Goal: Transaction & Acquisition: Purchase product/service

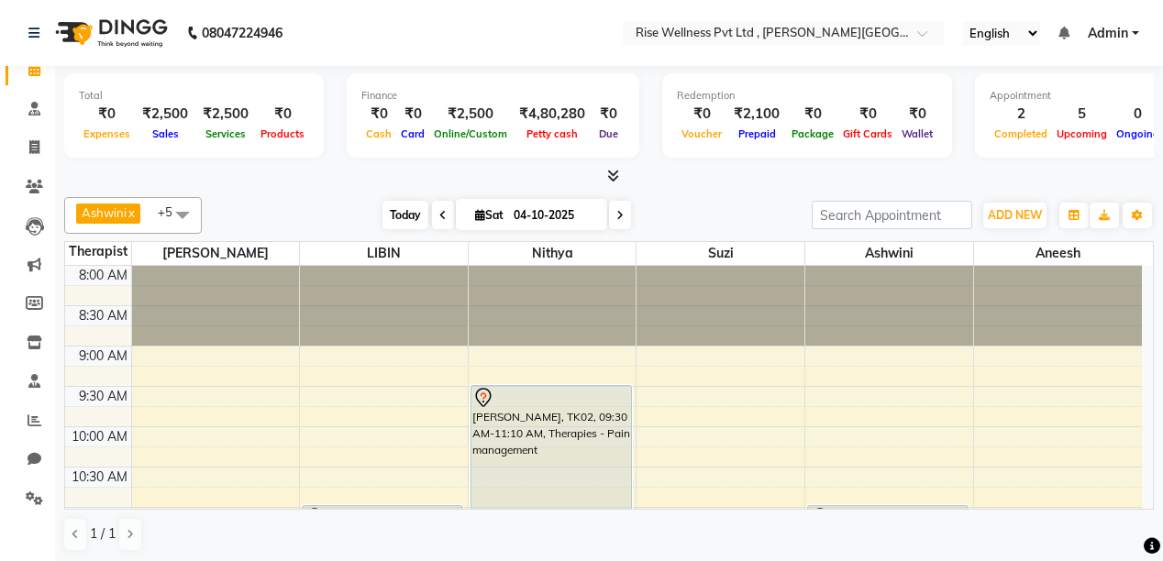
click at [406, 215] on span "Today" at bounding box center [405, 215] width 46 height 28
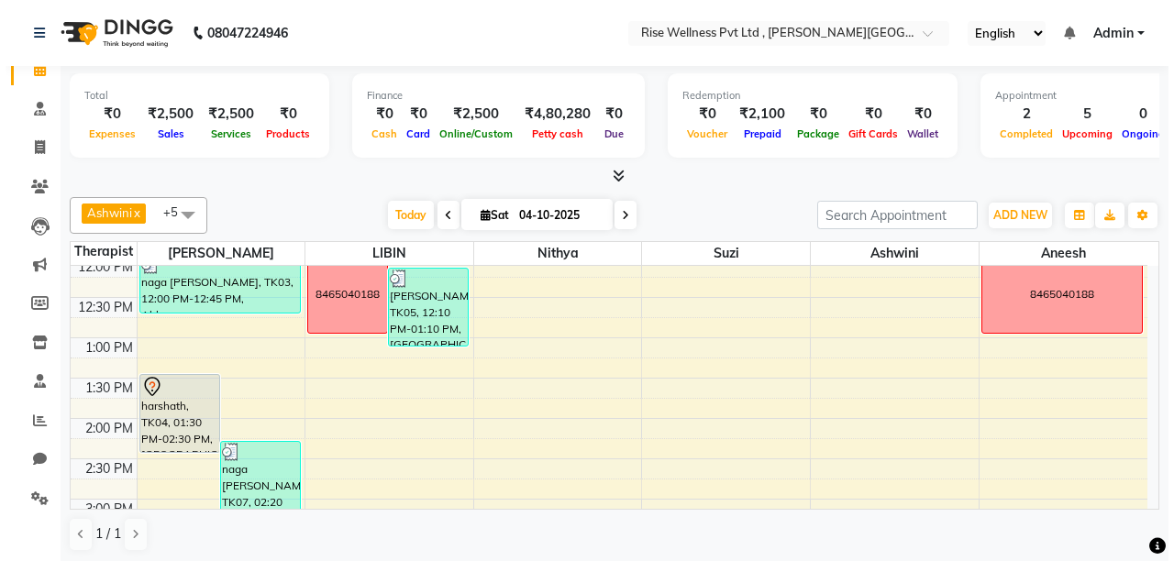
scroll to position [281, 0]
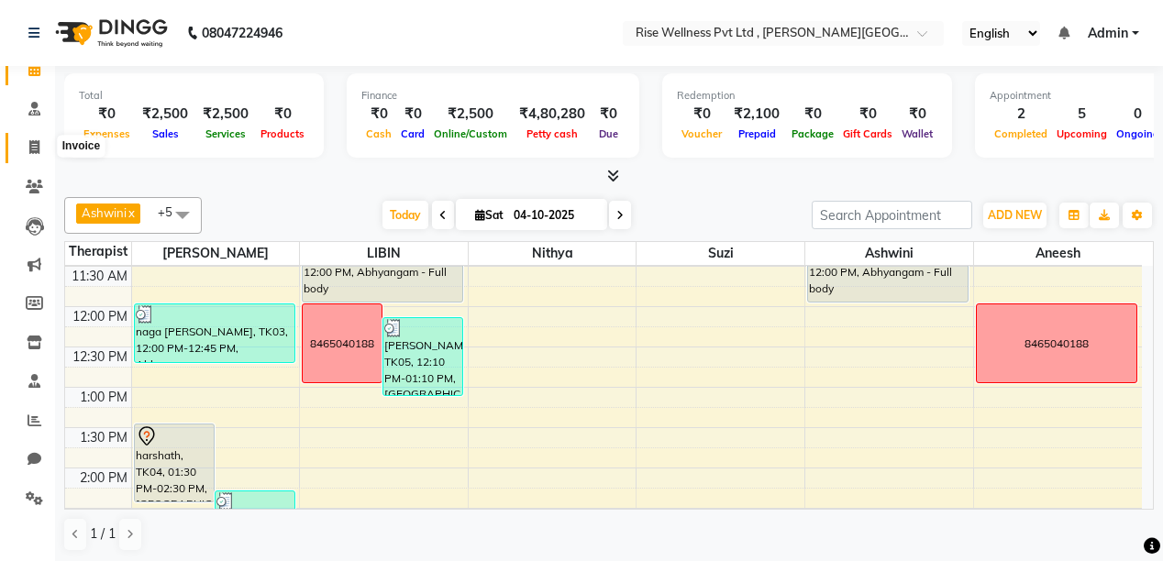
click at [36, 147] on icon at bounding box center [34, 147] width 10 height 14
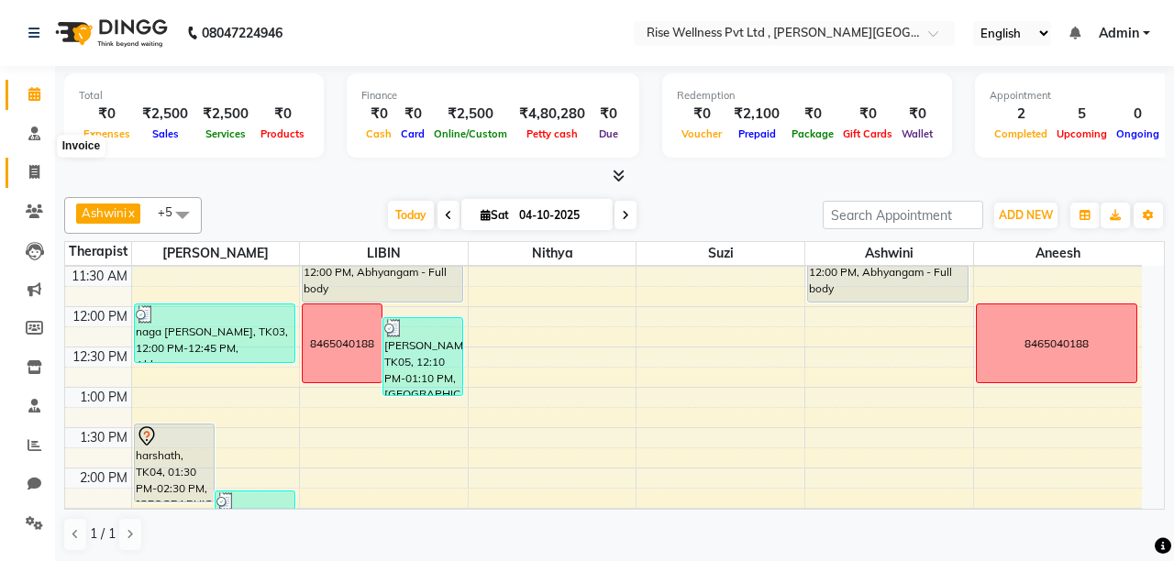
select select "7497"
select select "service"
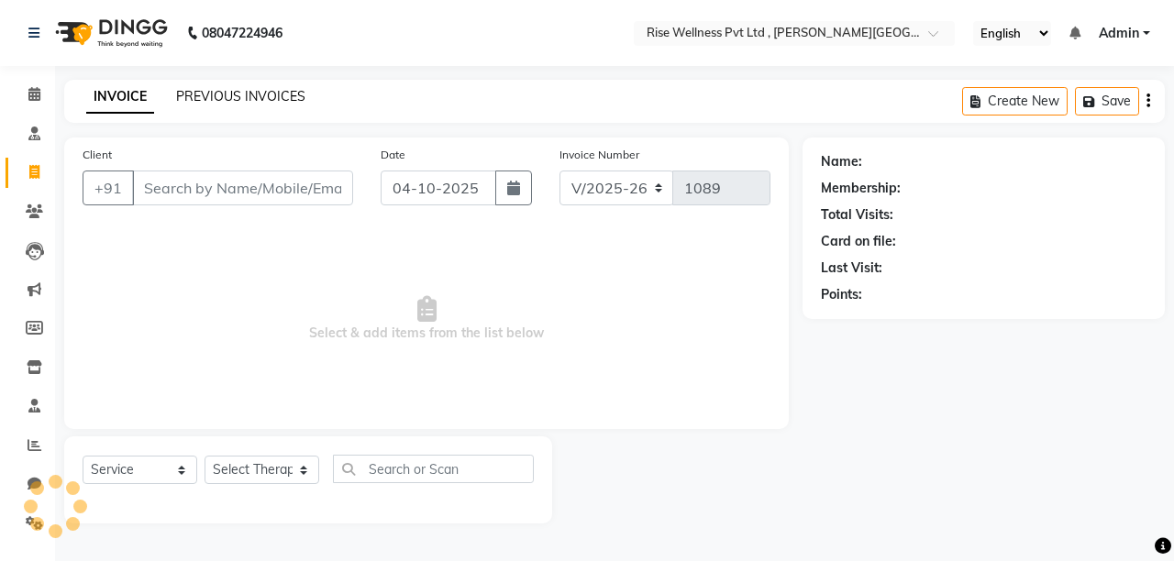
click at [264, 99] on link "PREVIOUS INVOICES" at bounding box center [240, 96] width 129 height 17
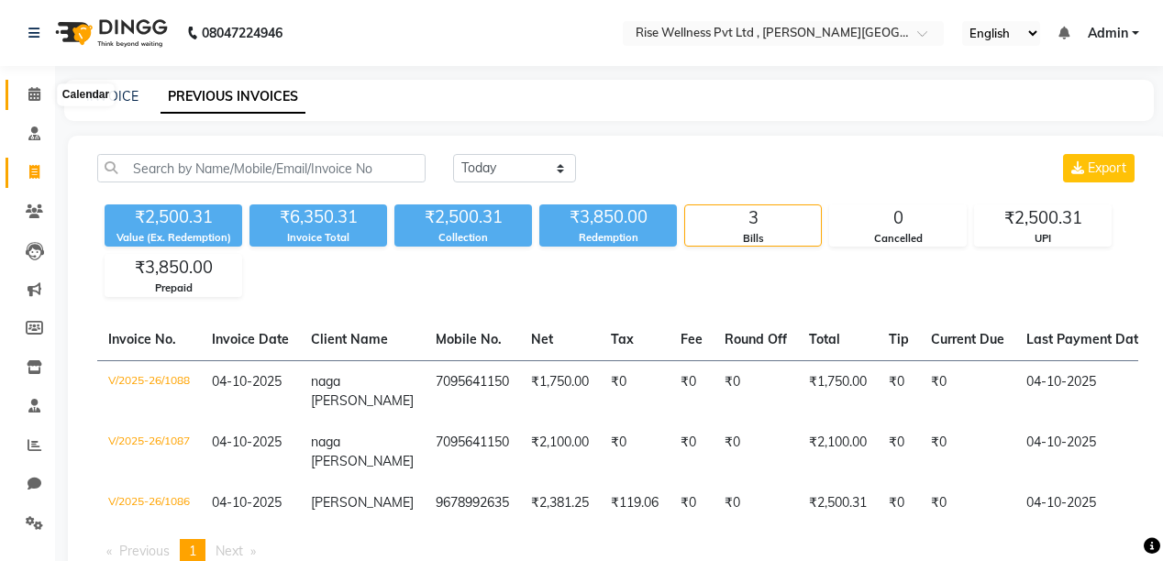
click at [29, 97] on icon at bounding box center [34, 94] width 12 height 14
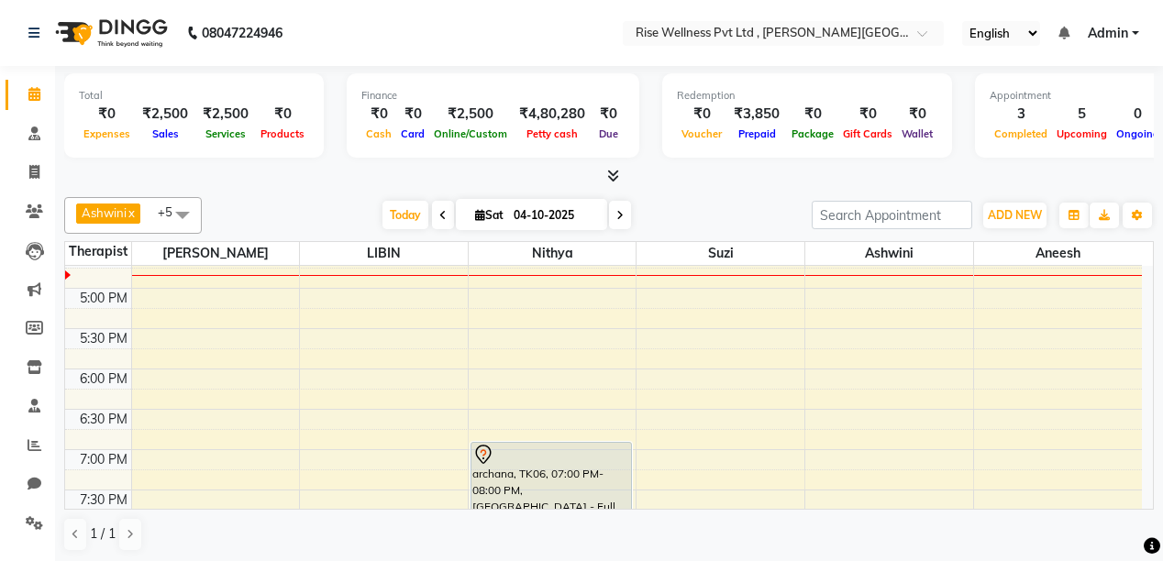
scroll to position [733, 0]
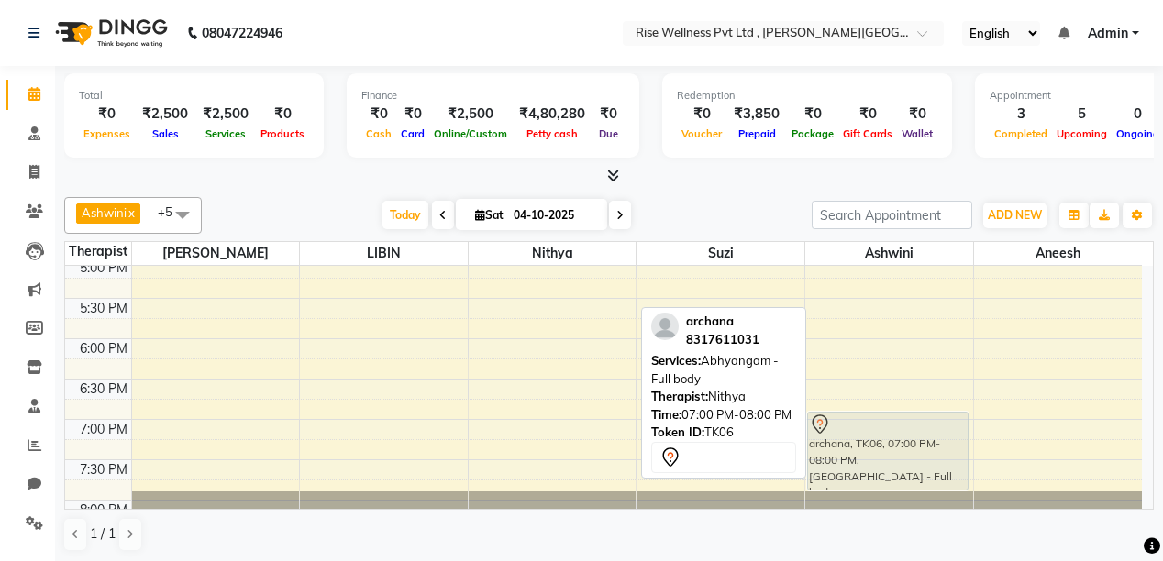
drag, startPoint x: 511, startPoint y: 424, endPoint x: 856, endPoint y: 421, distance: 345.6
click at [856, 421] on tr "harshath, TK04, 01:30 PM-02:30 PM, [GEOGRAPHIC_DATA] - Full body naga [PERSON_N…" at bounding box center [603, 56] width 1076 height 1048
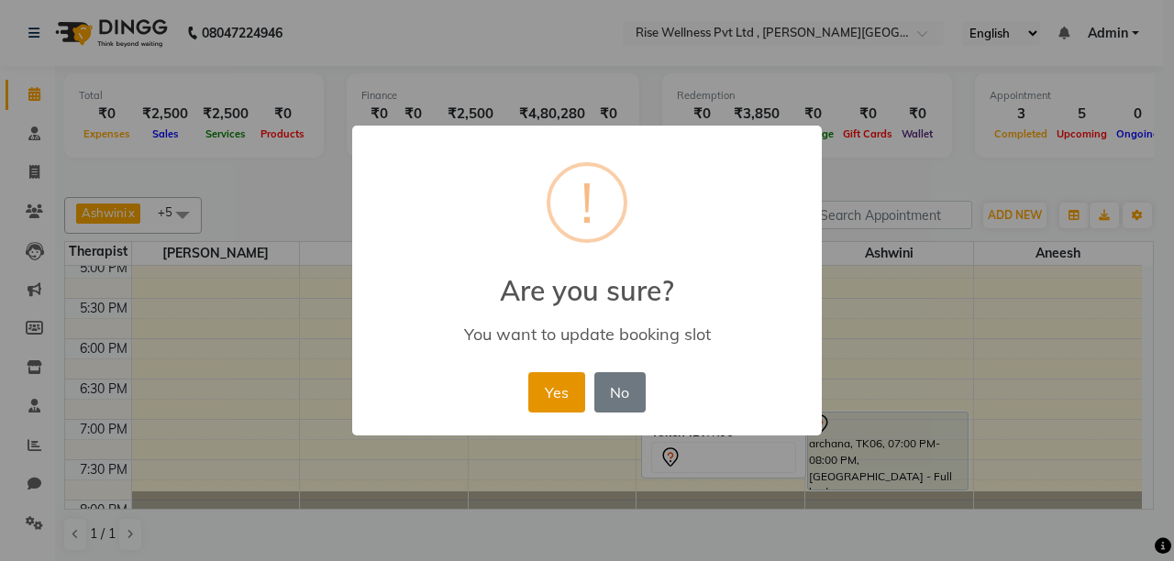
click at [551, 402] on button "Yes" at bounding box center [556, 392] width 56 height 40
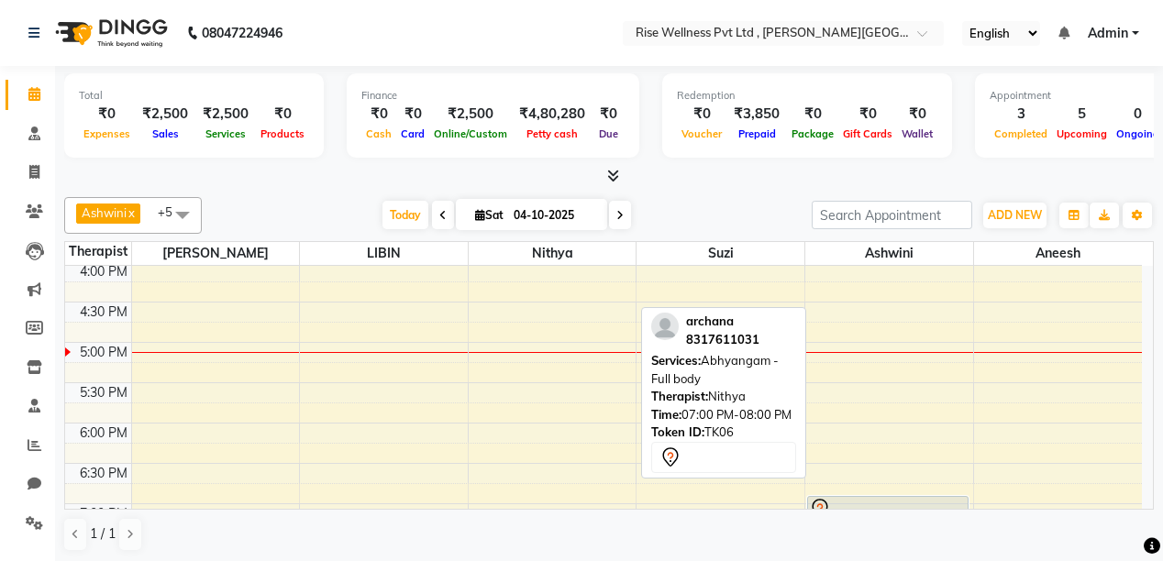
scroll to position [648, 0]
click at [29, 171] on icon at bounding box center [34, 172] width 10 height 14
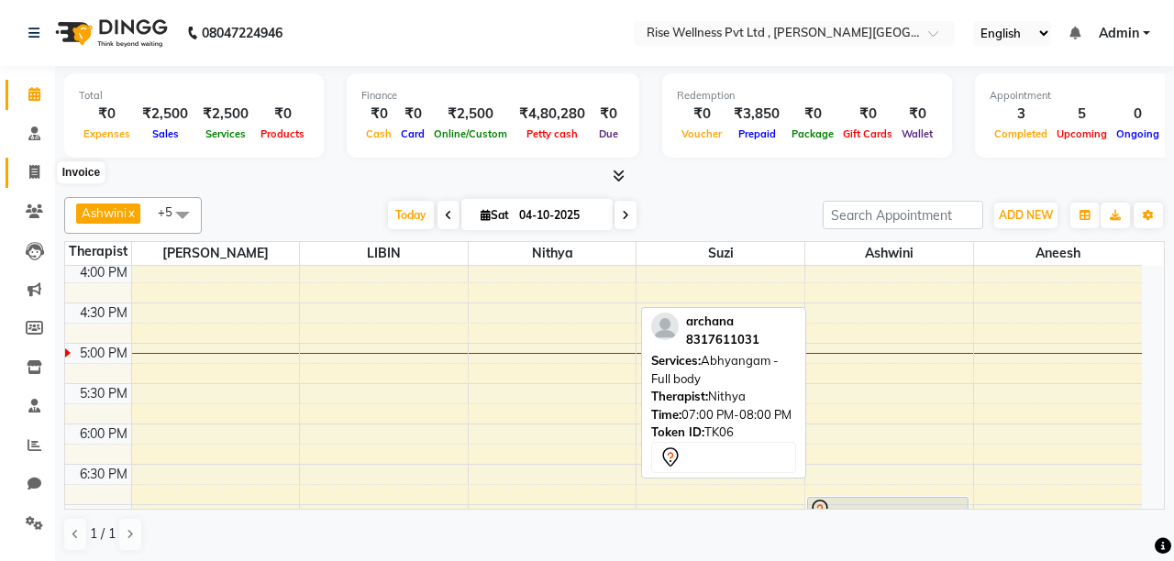
select select "7497"
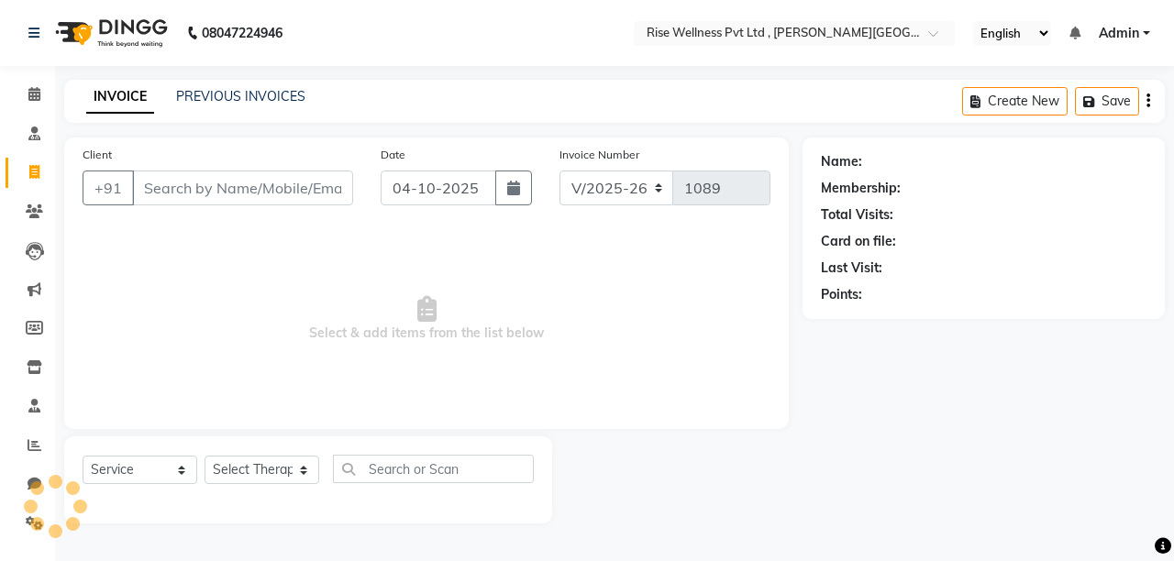
select select "V"
click at [230, 199] on input "Client" at bounding box center [242, 188] width 221 height 35
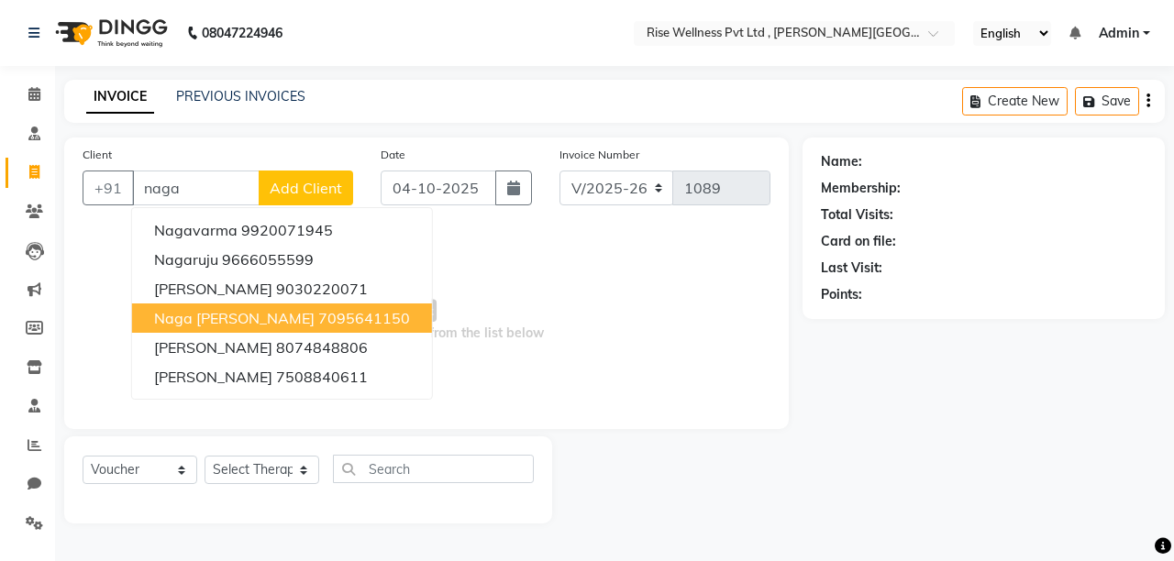
click at [318, 314] on ngb-highlight "7095641150" at bounding box center [364, 318] width 92 height 18
type input "7095641150"
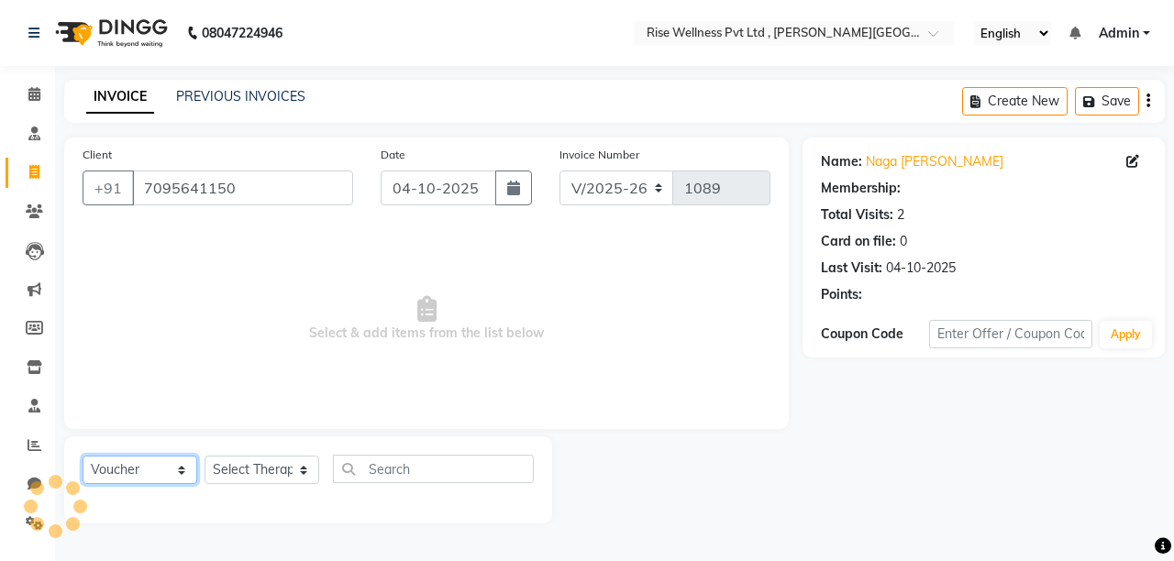
click at [176, 463] on select "Select Service Product Membership Package Voucher Prepaid Gift Card" at bounding box center [140, 470] width 115 height 28
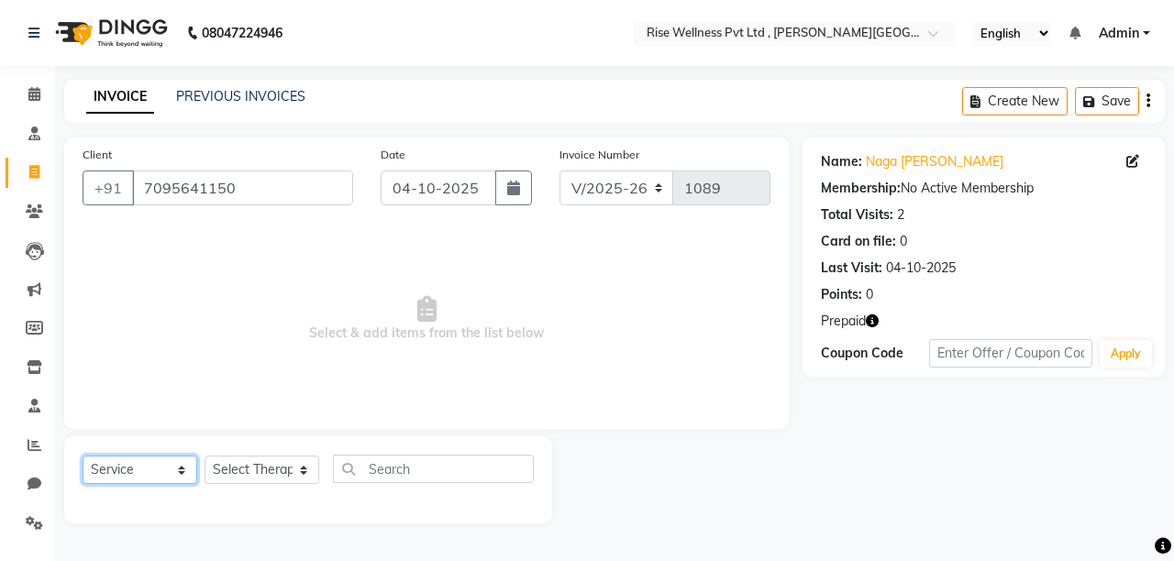
click at [83, 457] on select "Select Service Product Membership Package Voucher Prepaid Gift Card" at bounding box center [140, 470] width 115 height 28
click at [270, 468] on select "Select Therapist [PERSON_NAME] [PERSON_NAME] Reception [PERSON_NAME]" at bounding box center [261, 470] width 115 height 28
click at [413, 400] on span "Select & add items from the list below" at bounding box center [427, 318] width 688 height 183
click at [292, 470] on select "Select Therapist [PERSON_NAME] [PERSON_NAME] Reception [PERSON_NAME]" at bounding box center [261, 470] width 115 height 28
click at [147, 477] on select "Select Service Product Membership Package Voucher Prepaid Gift Card" at bounding box center [140, 470] width 115 height 28
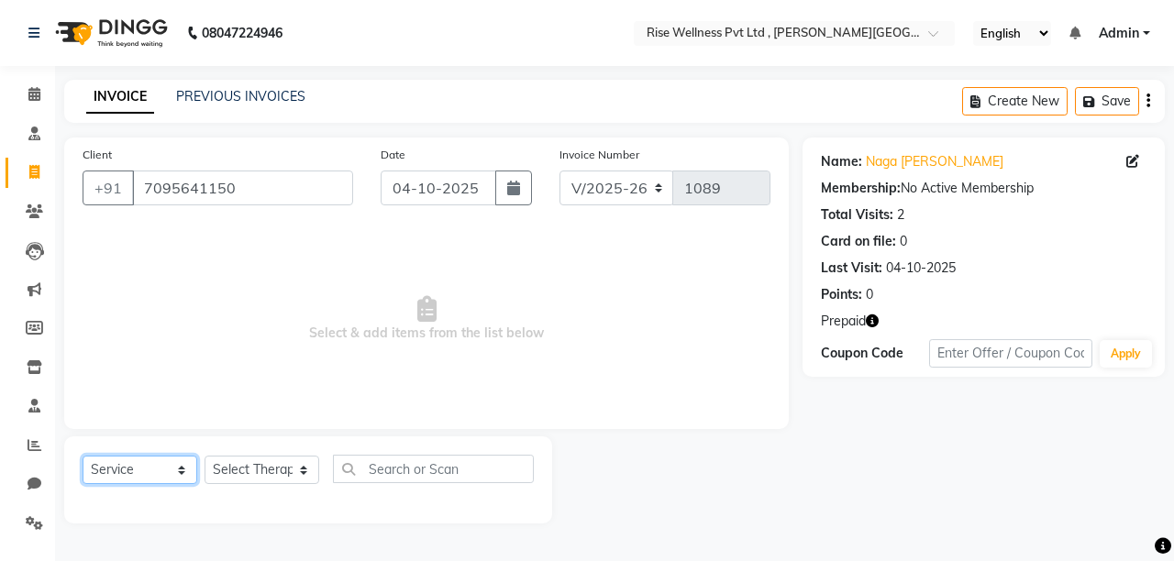
select select "product"
click at [83, 457] on select "Select Service Product Membership Package Voucher Prepaid Gift Card" at bounding box center [140, 470] width 115 height 28
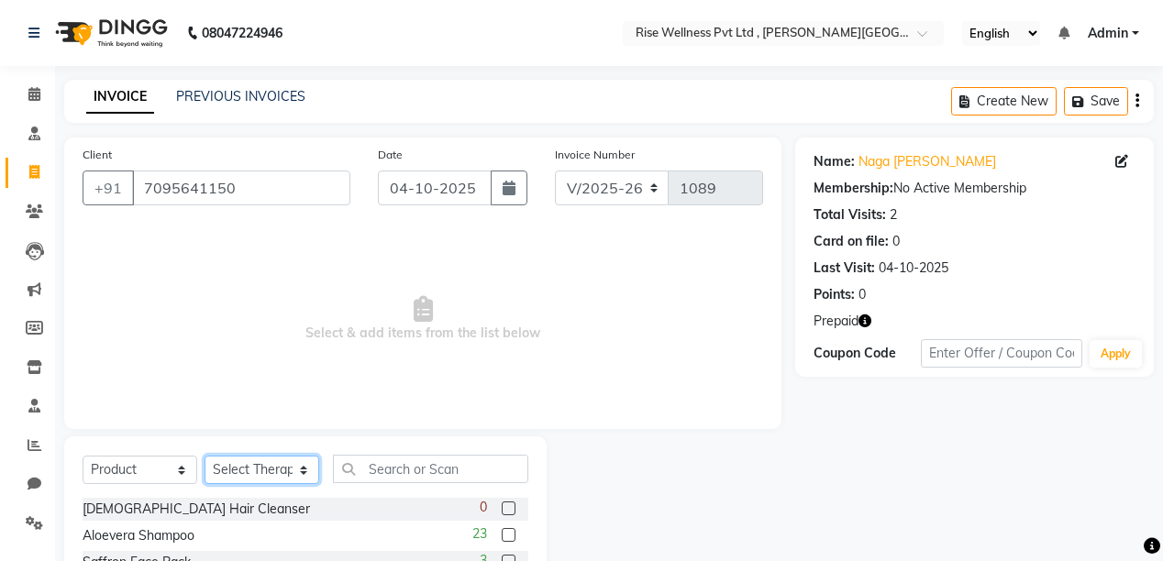
click at [254, 476] on select "Select Therapist [PERSON_NAME] [PERSON_NAME] Reception [PERSON_NAME]" at bounding box center [261, 470] width 115 height 28
select select "67160"
click at [204, 457] on select "Select Therapist [PERSON_NAME] [PERSON_NAME] Reception [PERSON_NAME]" at bounding box center [261, 470] width 115 height 28
click at [429, 458] on input "text" at bounding box center [430, 469] width 195 height 28
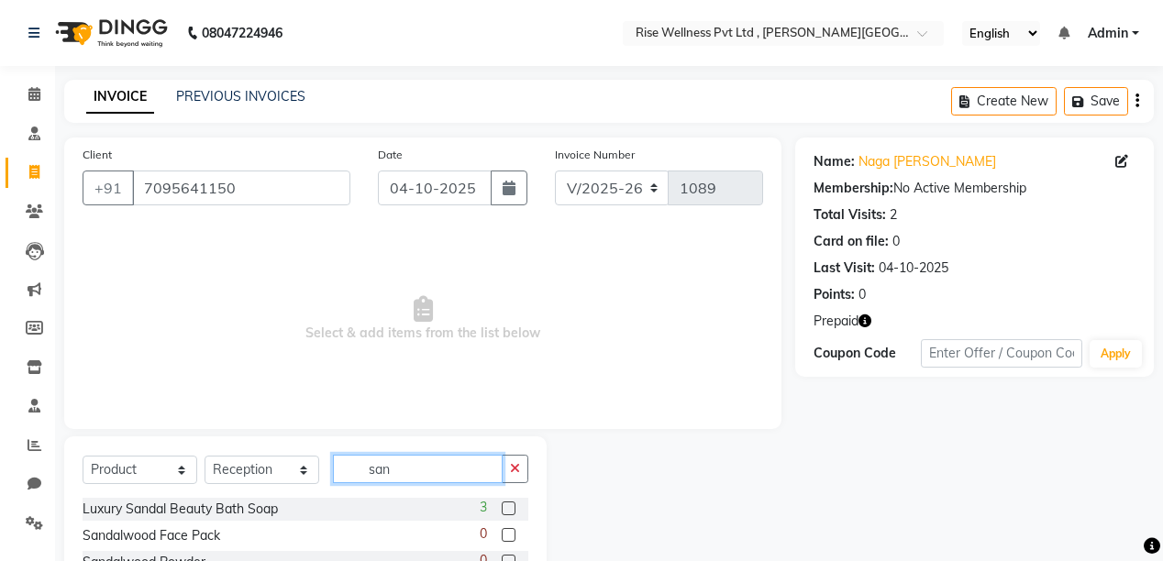
type input "san"
click at [510, 509] on label at bounding box center [508, 508] width 14 height 14
click at [510, 509] on input "checkbox" at bounding box center [507, 509] width 12 height 12
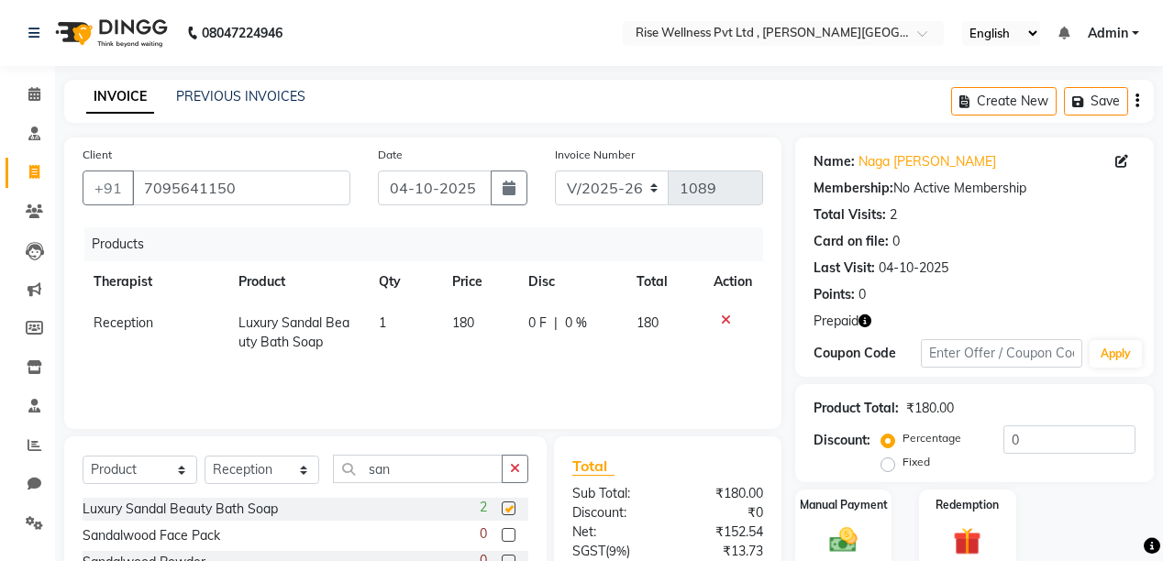
checkbox input "false"
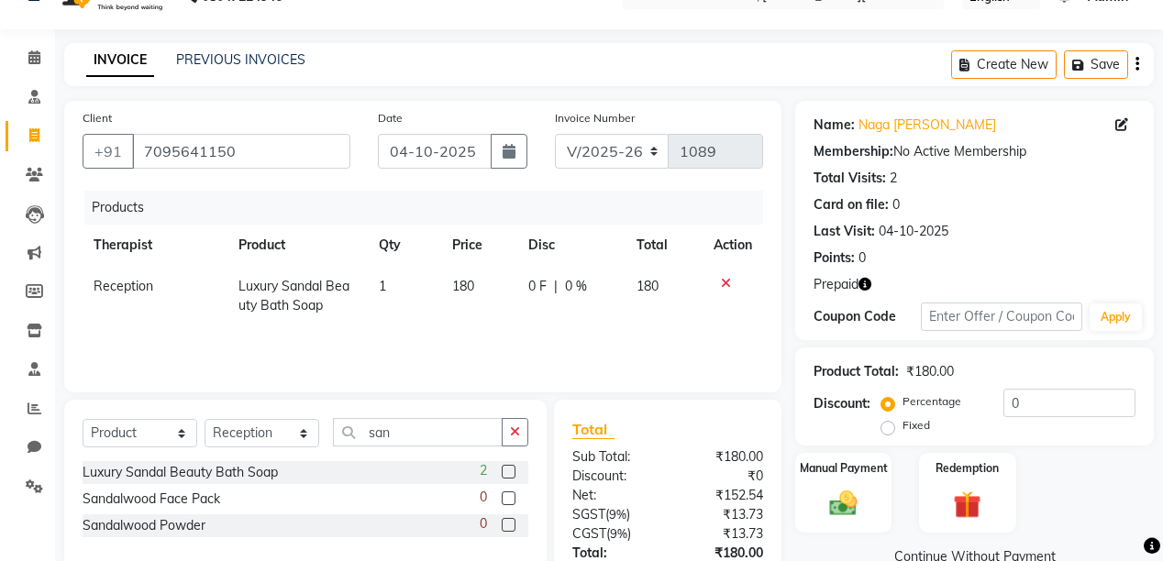
scroll to position [73, 0]
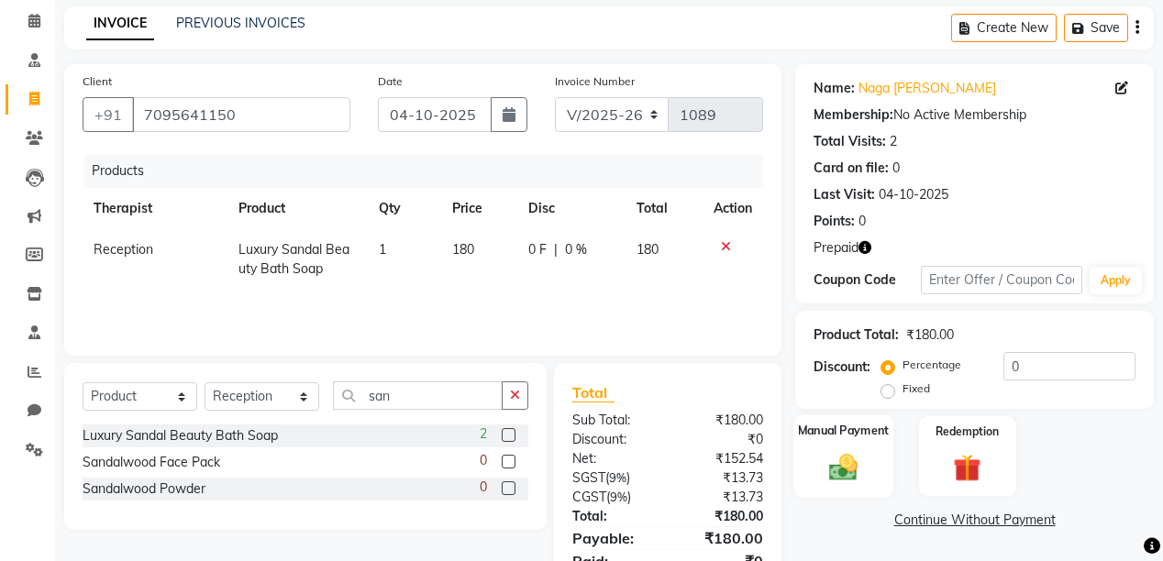
click at [865, 466] on img at bounding box center [843, 466] width 47 height 33
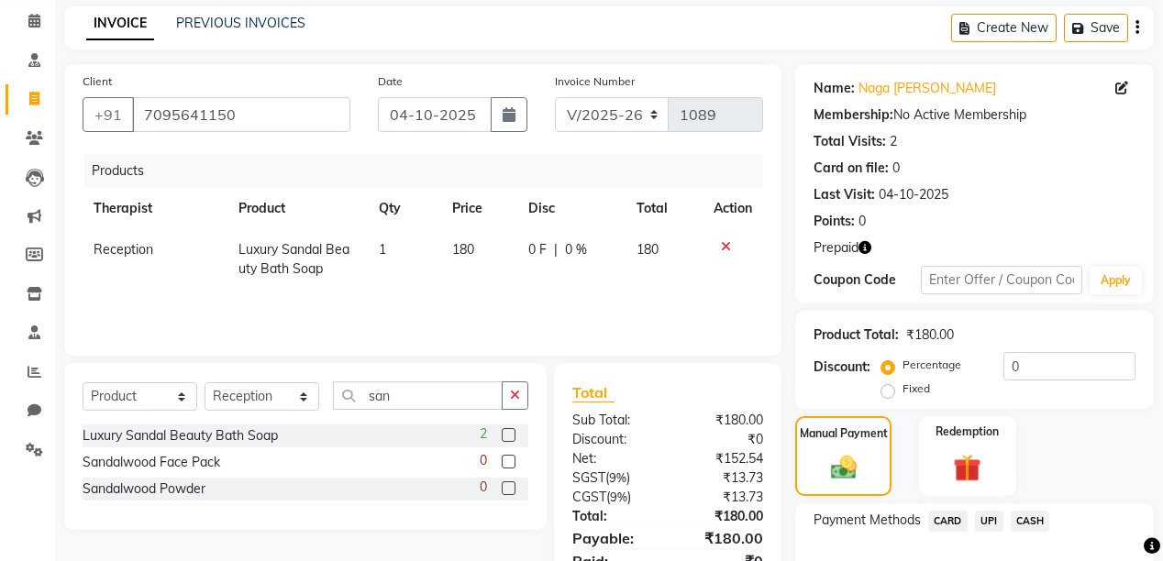
click at [985, 519] on span "UPI" at bounding box center [989, 521] width 28 height 21
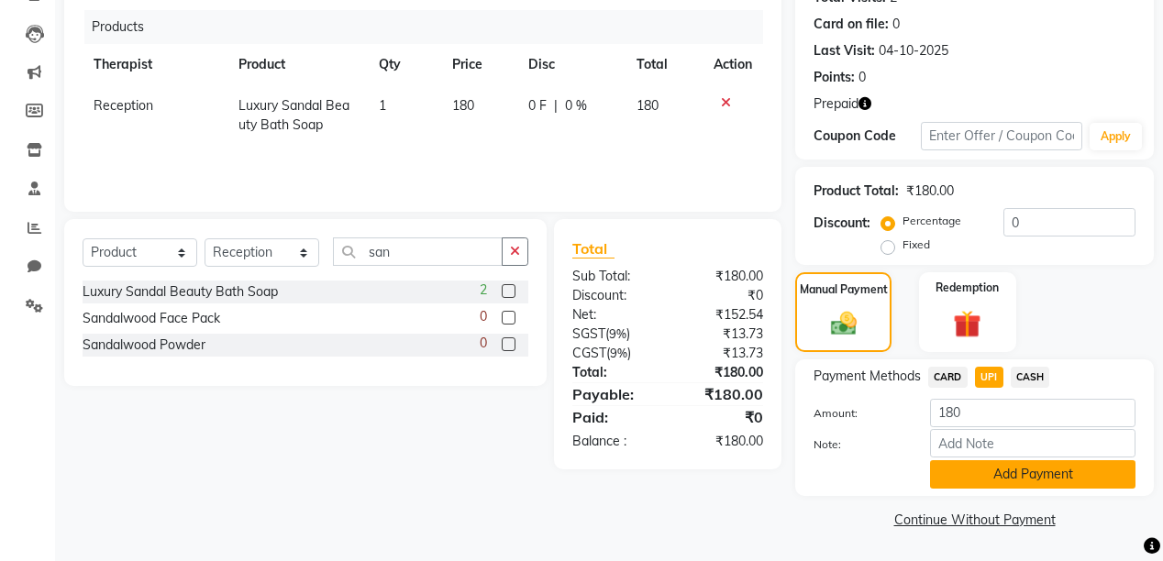
click at [1029, 483] on button "Add Payment" at bounding box center [1032, 474] width 205 height 28
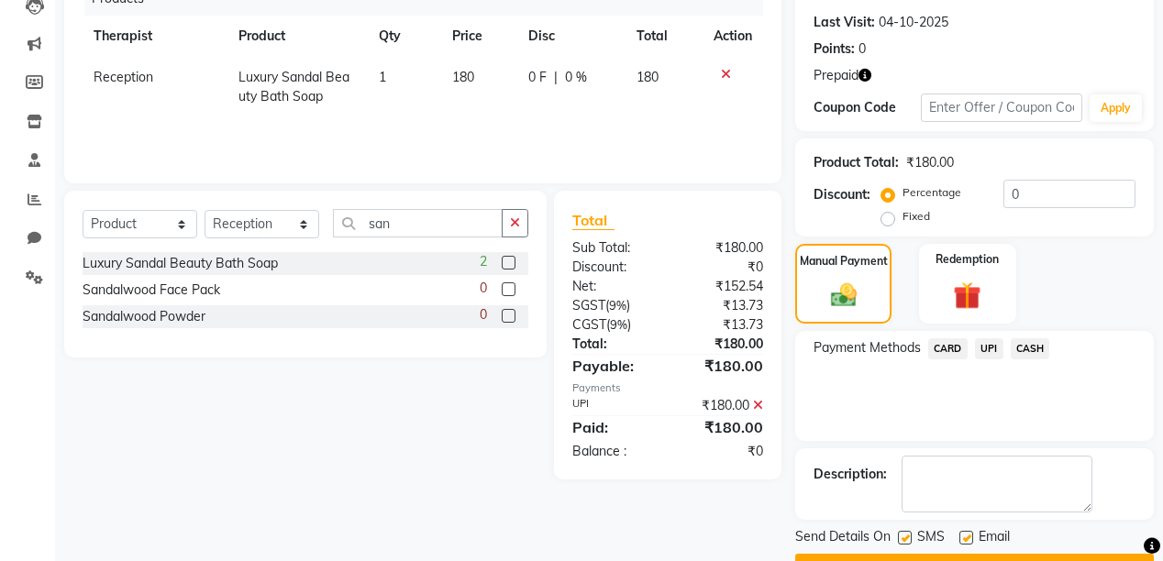
scroll to position [293, 0]
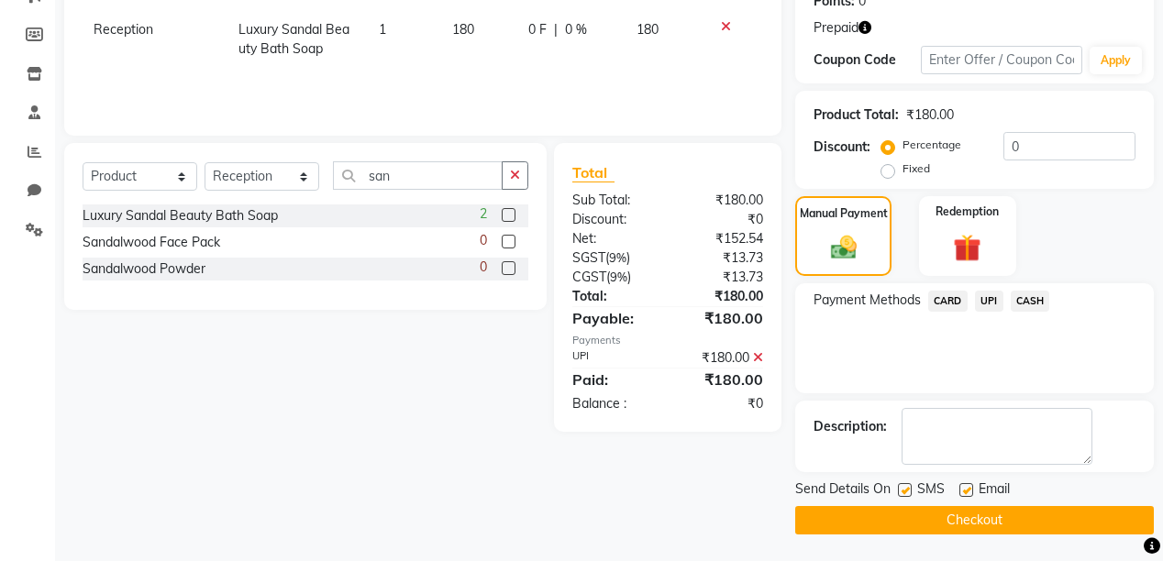
click at [1062, 506] on button "Checkout" at bounding box center [974, 520] width 358 height 28
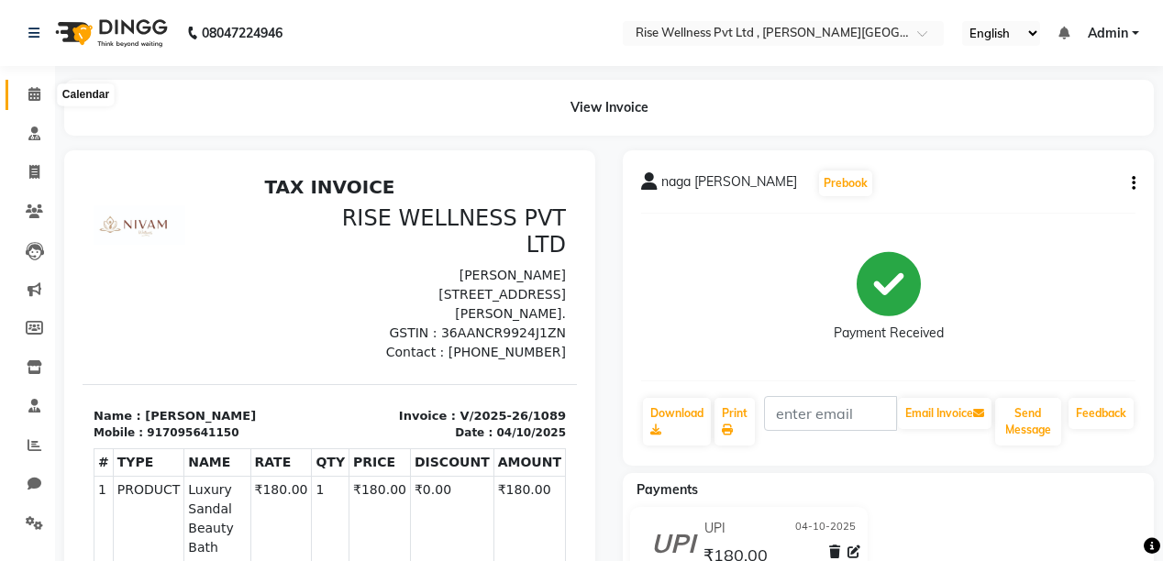
click at [36, 97] on icon at bounding box center [34, 94] width 12 height 14
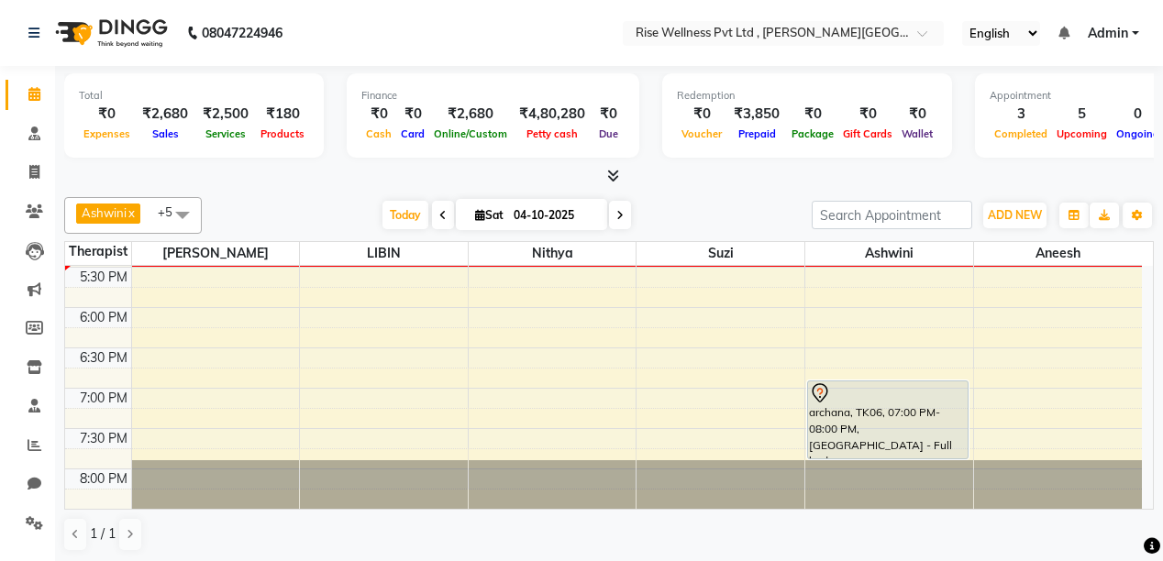
scroll to position [795, 0]
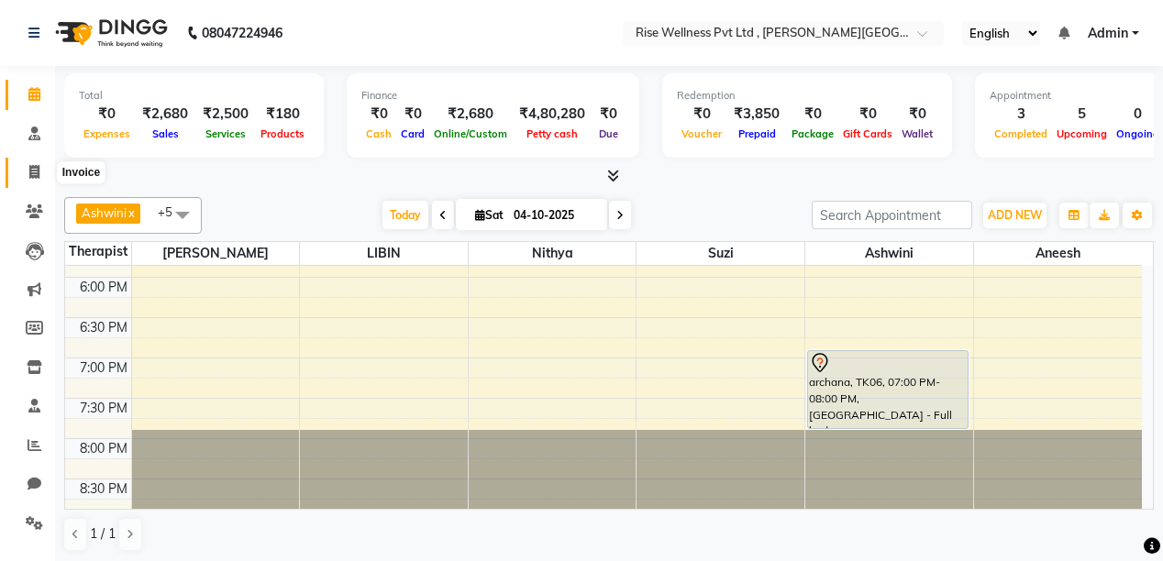
click at [32, 165] on icon at bounding box center [34, 172] width 10 height 14
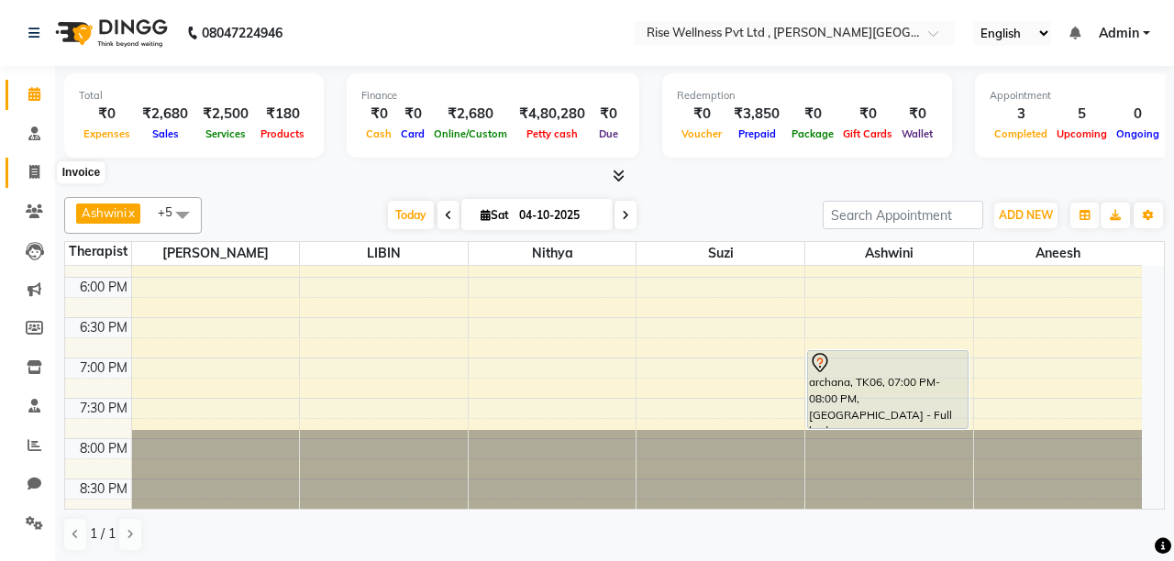
select select "7497"
select select "service"
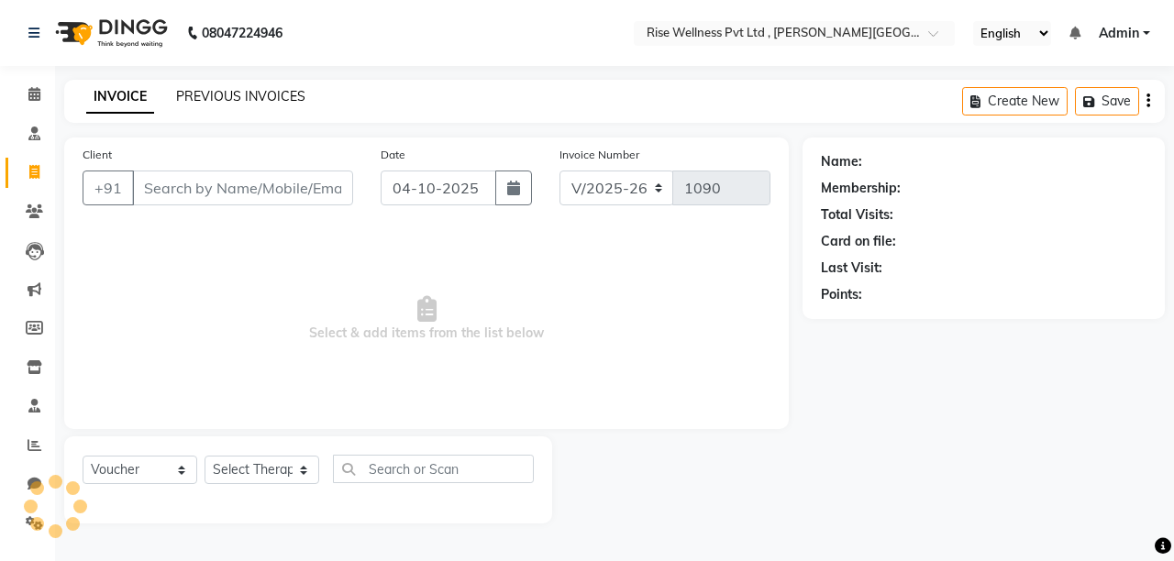
click at [204, 90] on link "PREVIOUS INVOICES" at bounding box center [240, 96] width 129 height 17
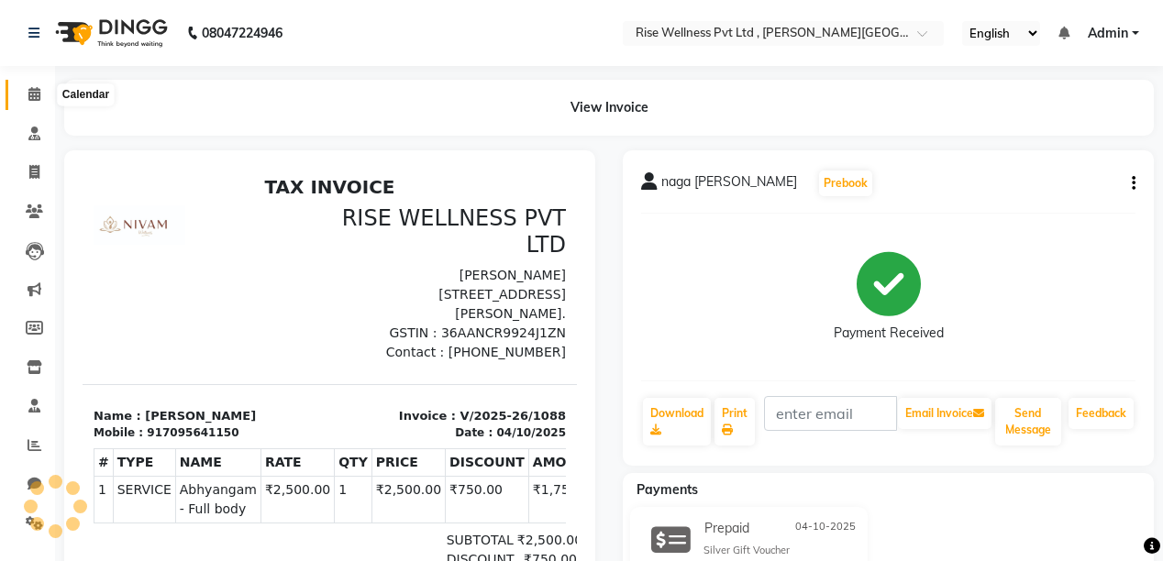
click at [29, 95] on icon at bounding box center [34, 94] width 12 height 14
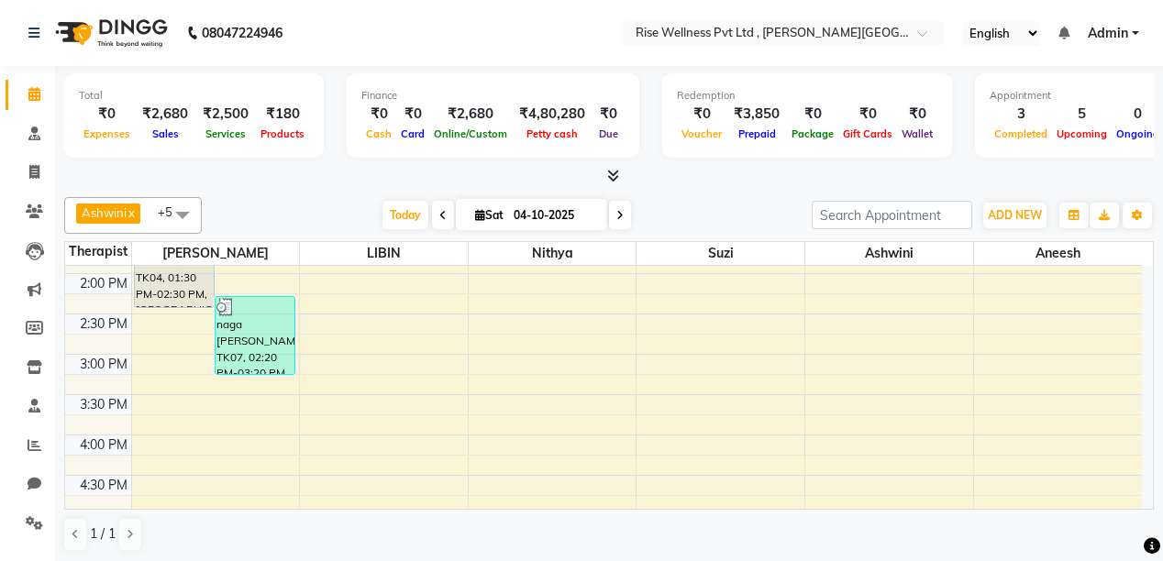
scroll to position [501, 0]
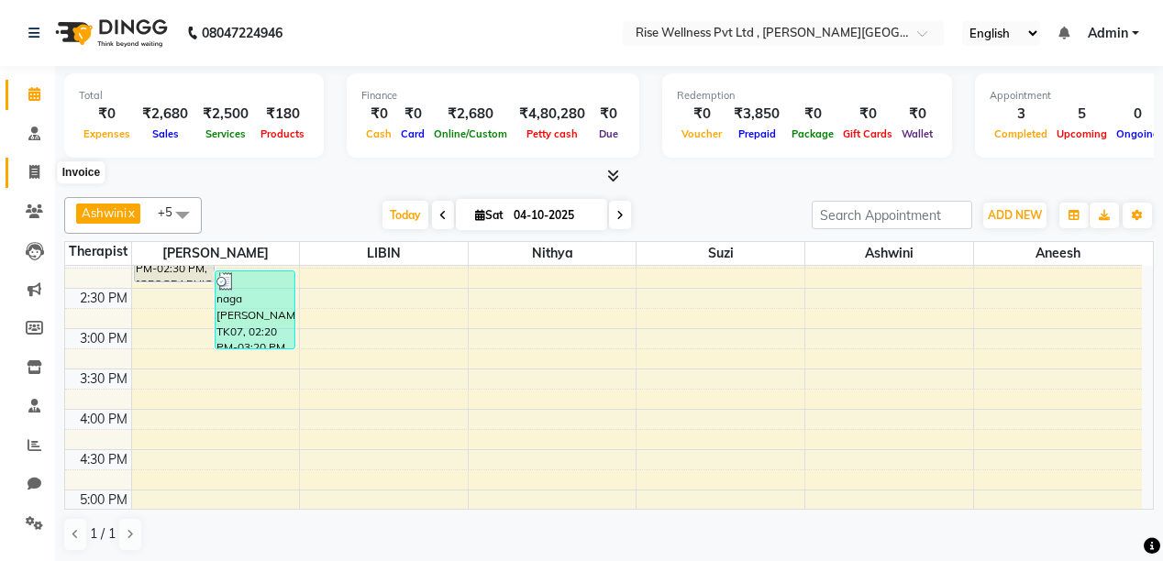
click at [31, 180] on span at bounding box center [34, 172] width 32 height 21
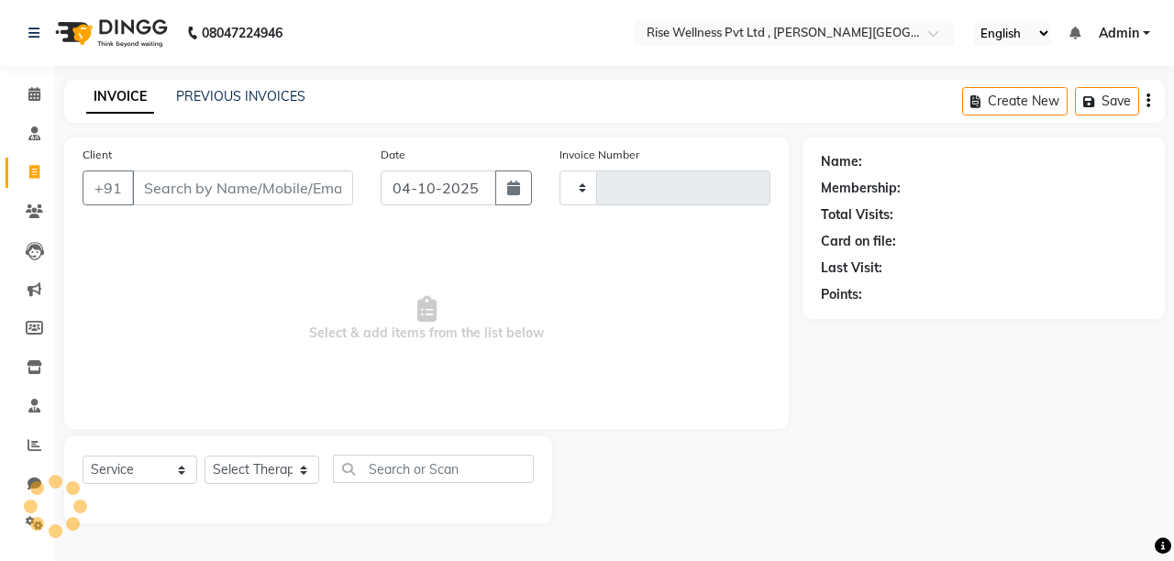
select select "V"
type input "1090"
select select "7497"
click at [227, 84] on div "INVOICE PREVIOUS INVOICES Create New Save" at bounding box center [614, 101] width 1100 height 43
click at [234, 96] on link "PREVIOUS INVOICES" at bounding box center [240, 96] width 129 height 17
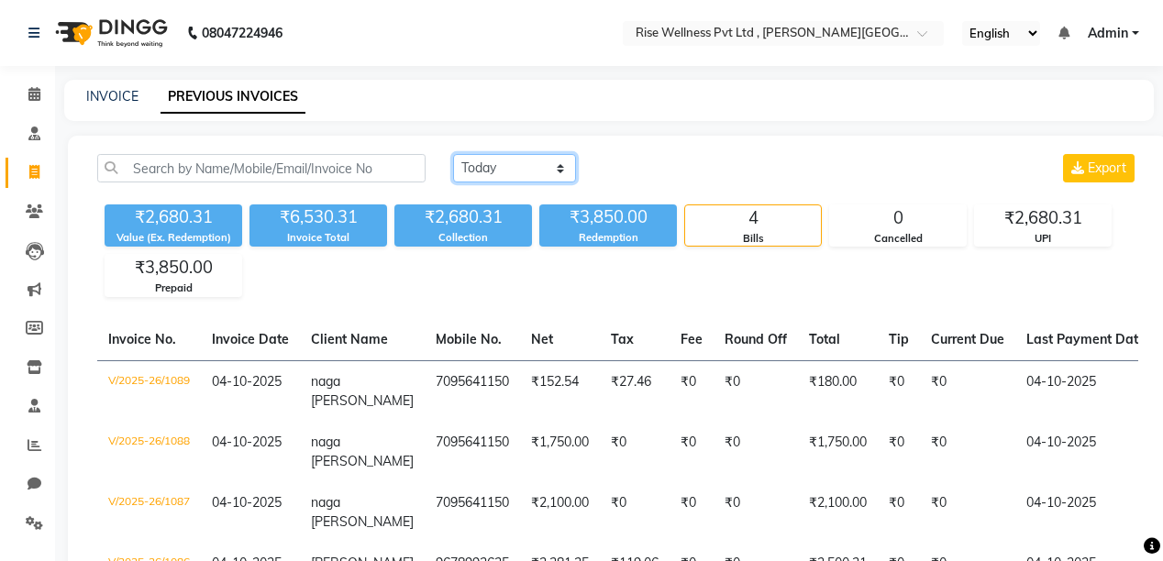
click at [560, 168] on select "Today Yesterday Custom Range" at bounding box center [514, 168] width 123 height 28
select select "range"
click at [453, 154] on select "Today Yesterday Custom Range" at bounding box center [514, 168] width 123 height 28
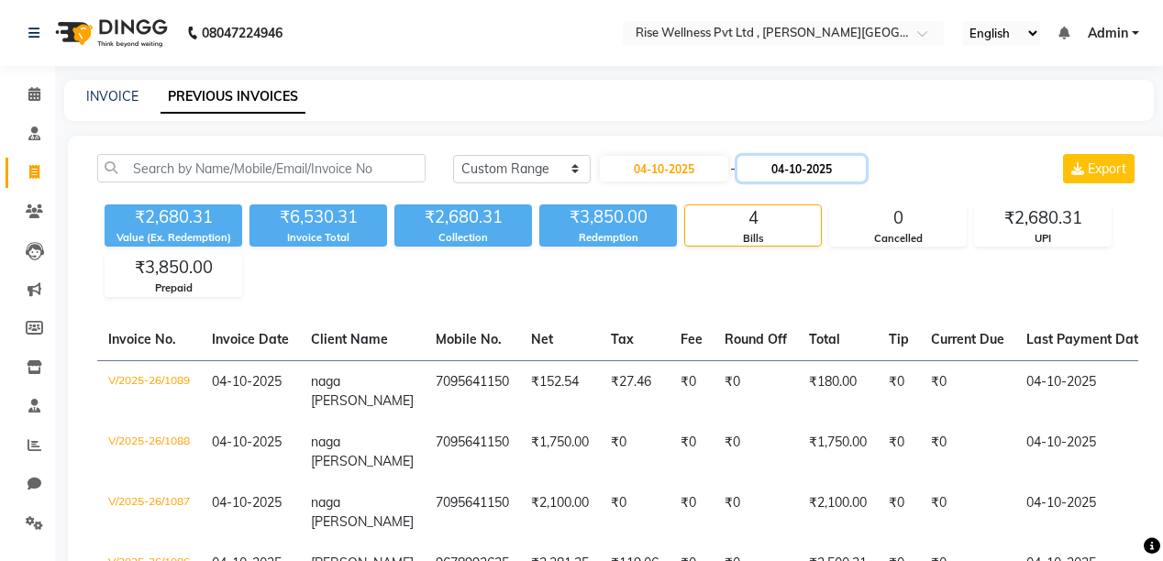
click at [785, 170] on input "04-10-2025" at bounding box center [801, 169] width 128 height 26
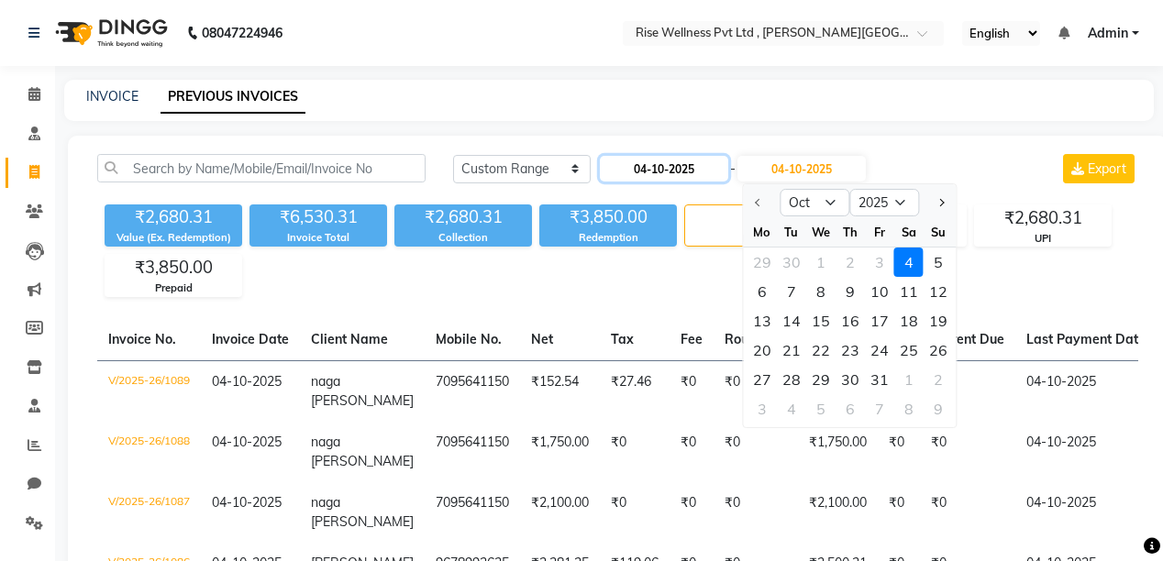
click at [647, 172] on input "04-10-2025" at bounding box center [664, 169] width 128 height 26
select select "10"
select select "2025"
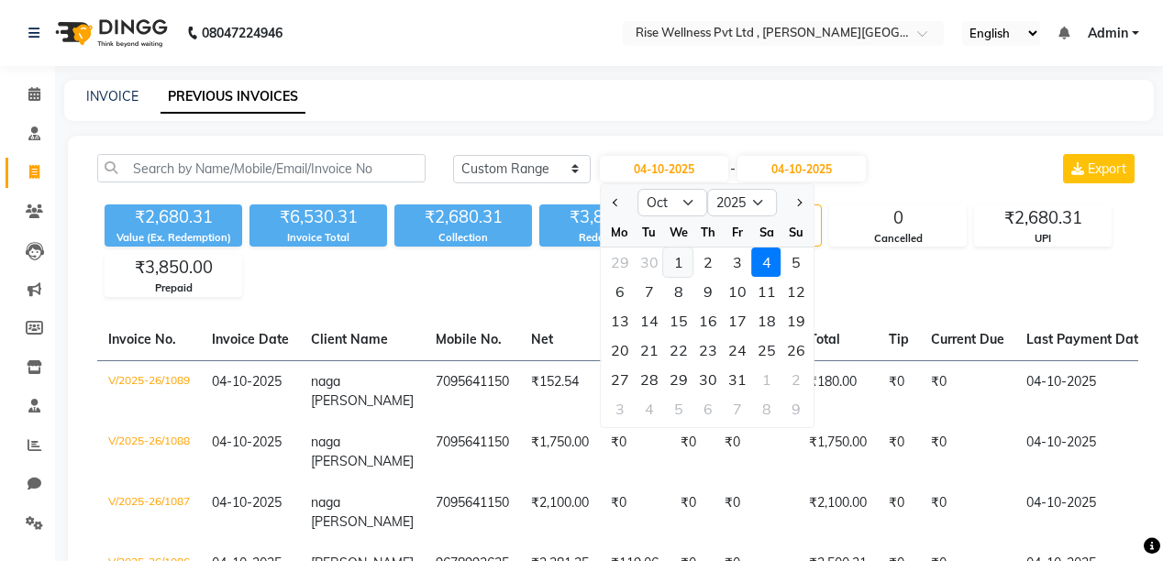
click at [674, 267] on div "1" at bounding box center [678, 262] width 29 height 29
type input "01-10-2025"
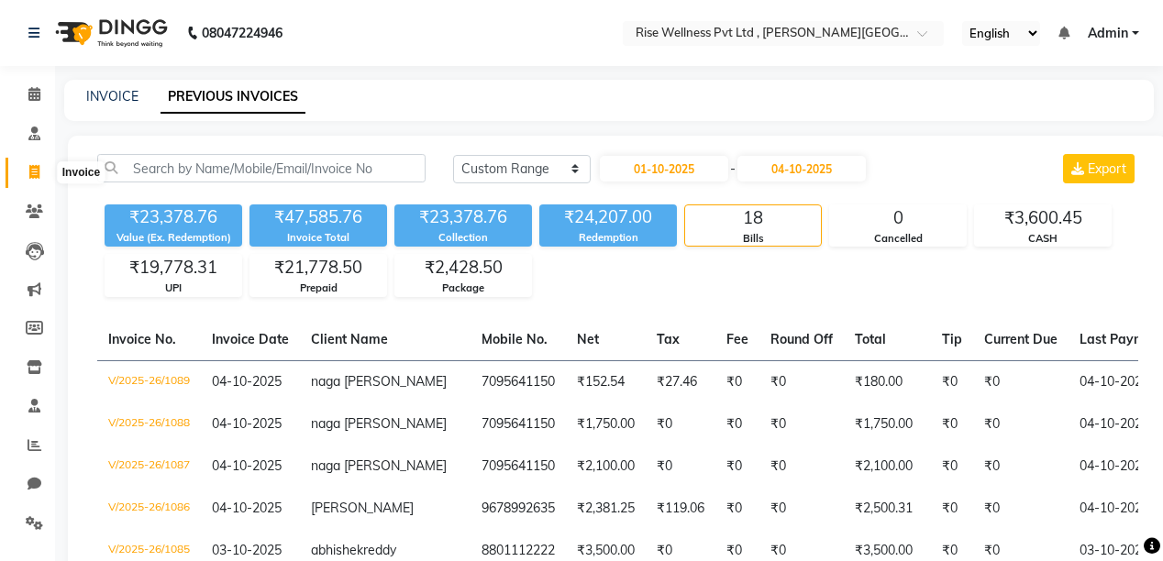
click at [35, 163] on span at bounding box center [34, 172] width 32 height 21
select select "7497"
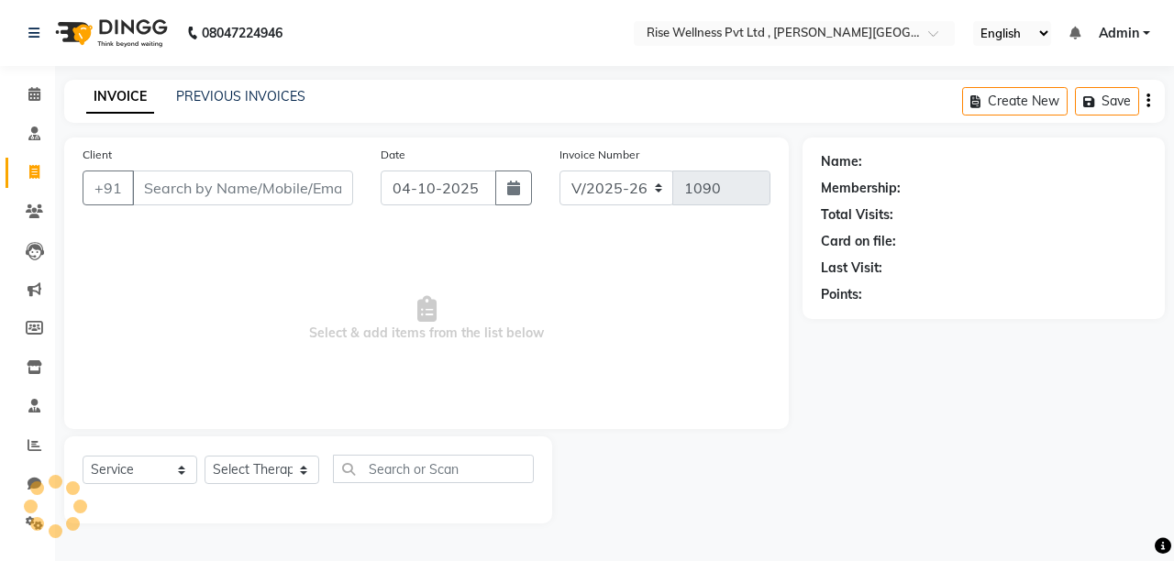
select select "V"
click at [29, 88] on icon at bounding box center [34, 94] width 12 height 14
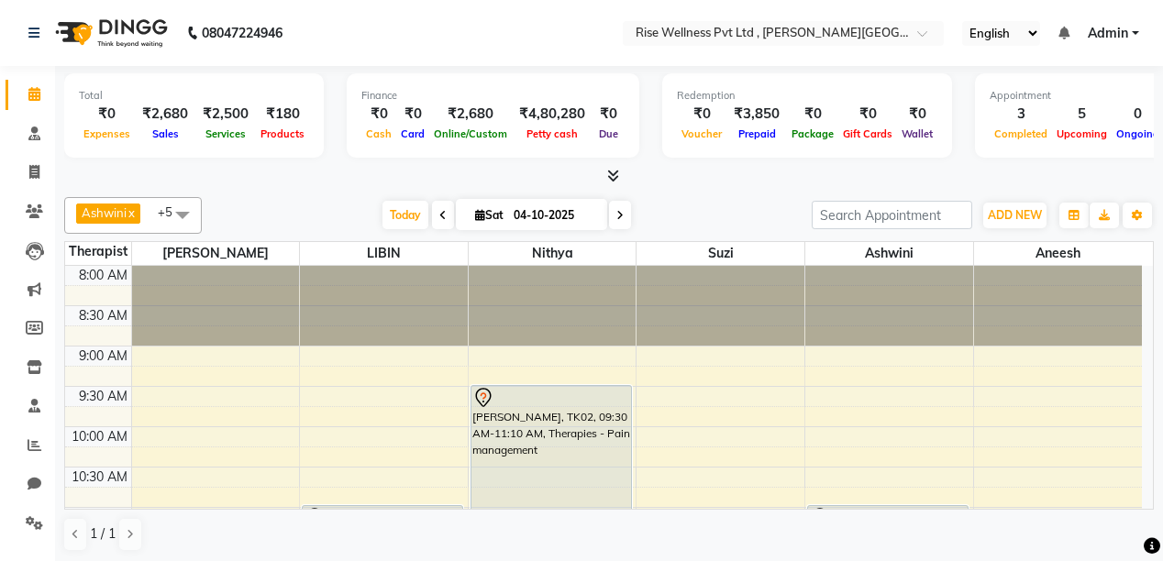
click at [617, 210] on icon at bounding box center [619, 215] width 7 height 11
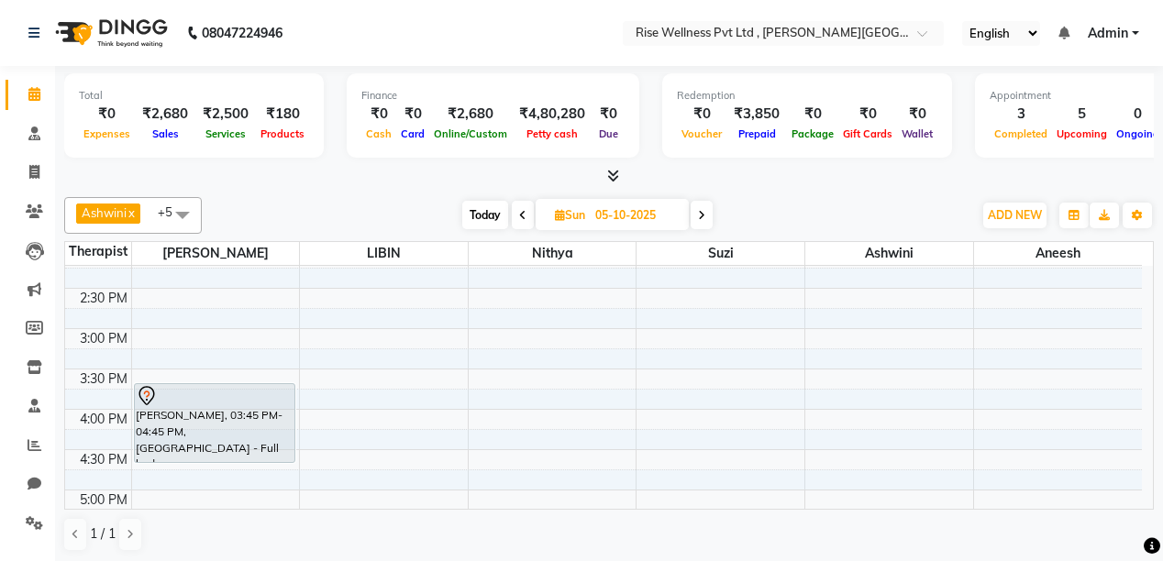
scroll to position [575, 0]
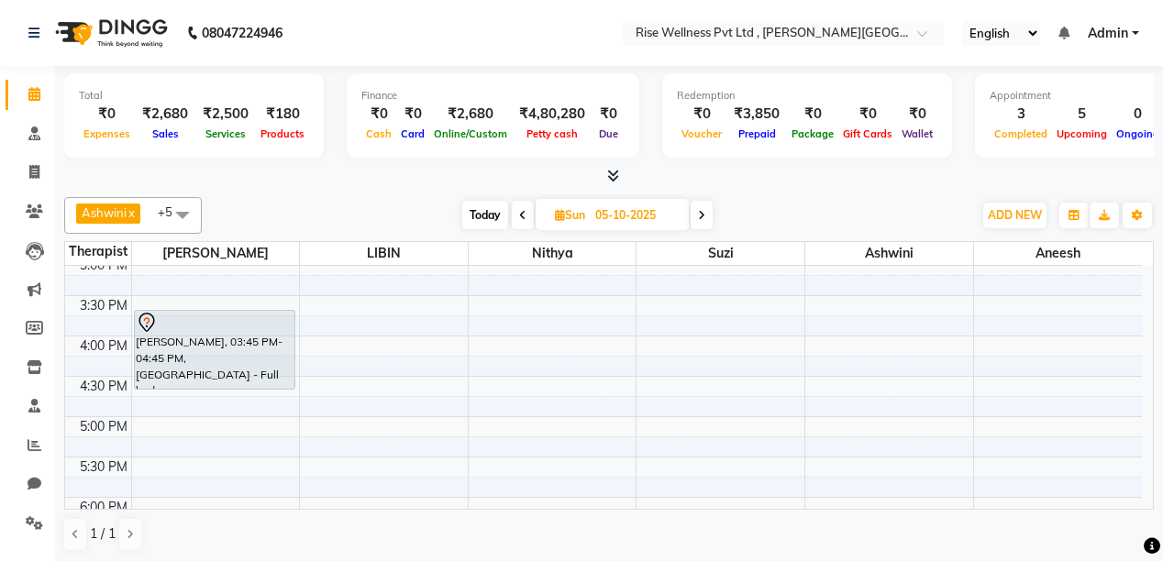
click at [523, 212] on icon at bounding box center [522, 215] width 7 height 11
type input "04-10-2025"
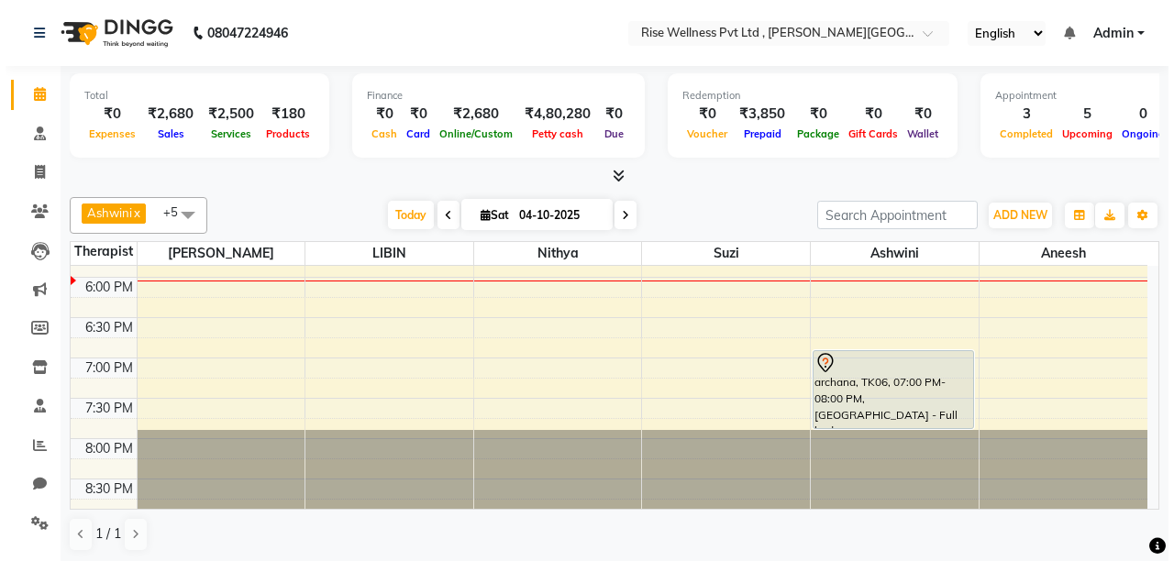
scroll to position [722, 0]
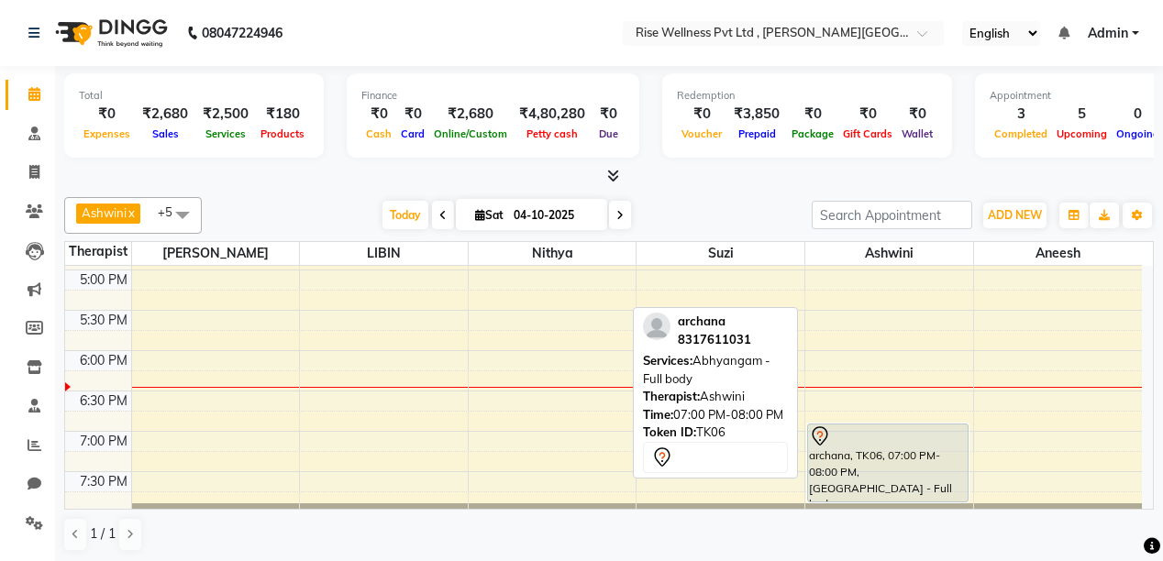
click at [905, 453] on div "archana, TK06, 07:00 PM-08:00 PM, [GEOGRAPHIC_DATA] - Full body" at bounding box center [888, 462] width 160 height 77
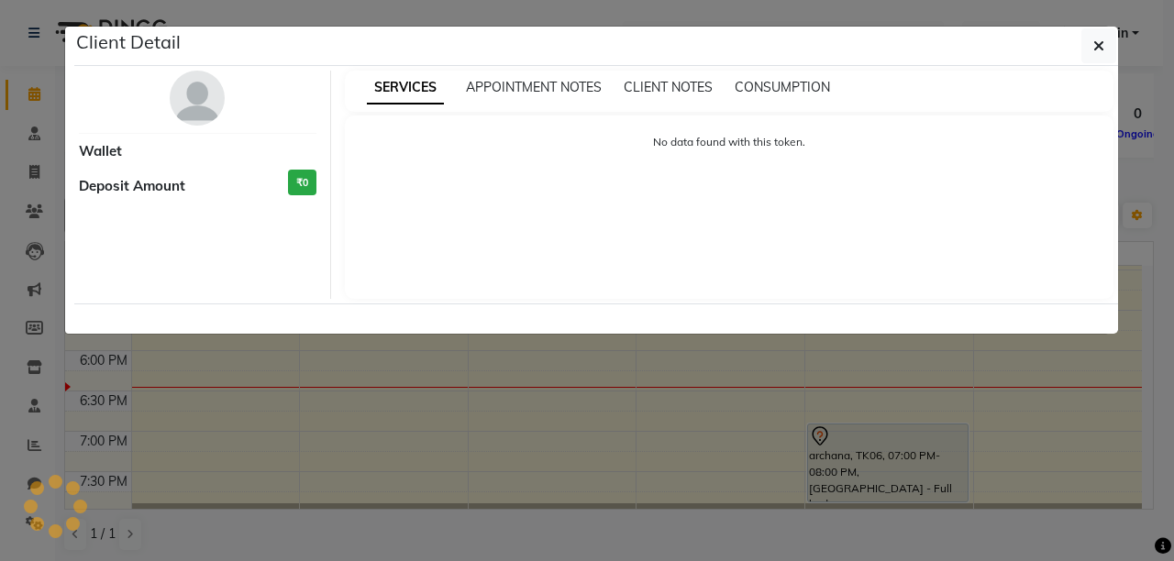
select select "7"
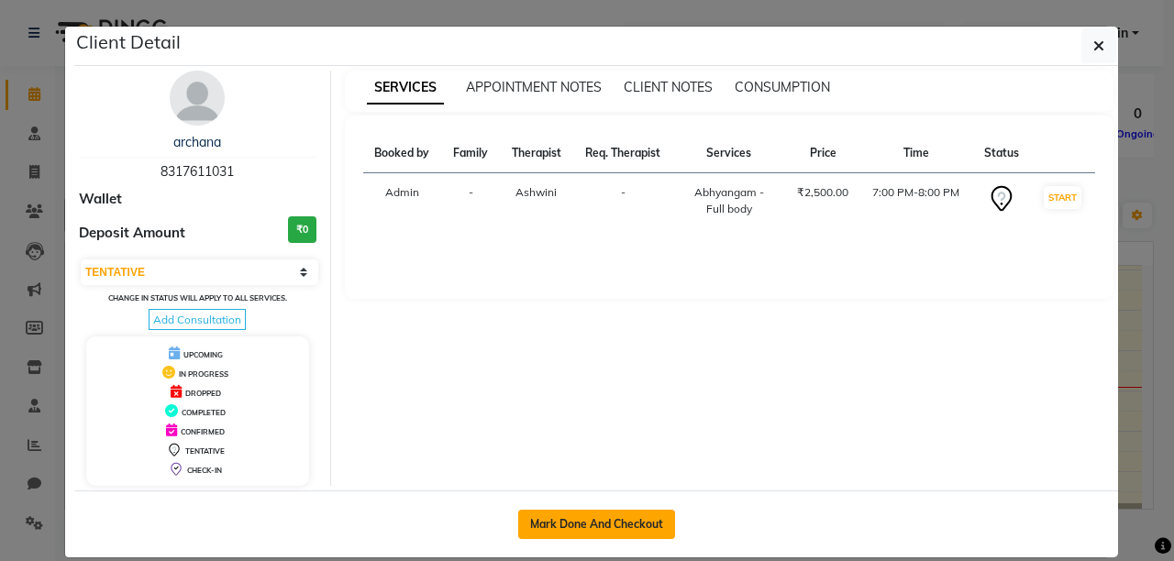
click at [598, 528] on button "Mark Done And Checkout" at bounding box center [596, 524] width 157 height 29
select select "service"
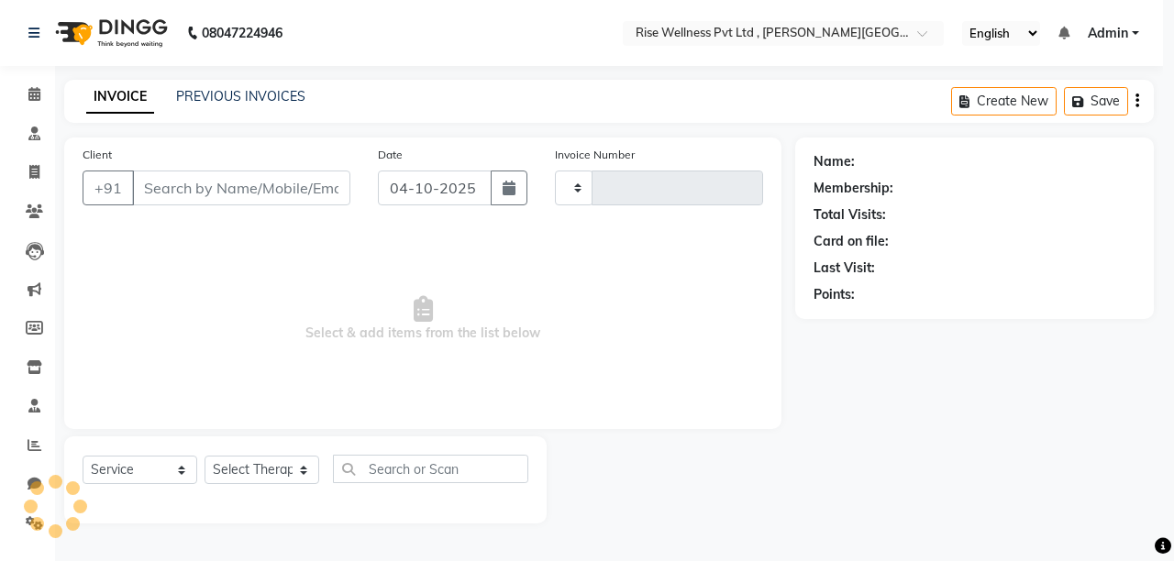
select select "3"
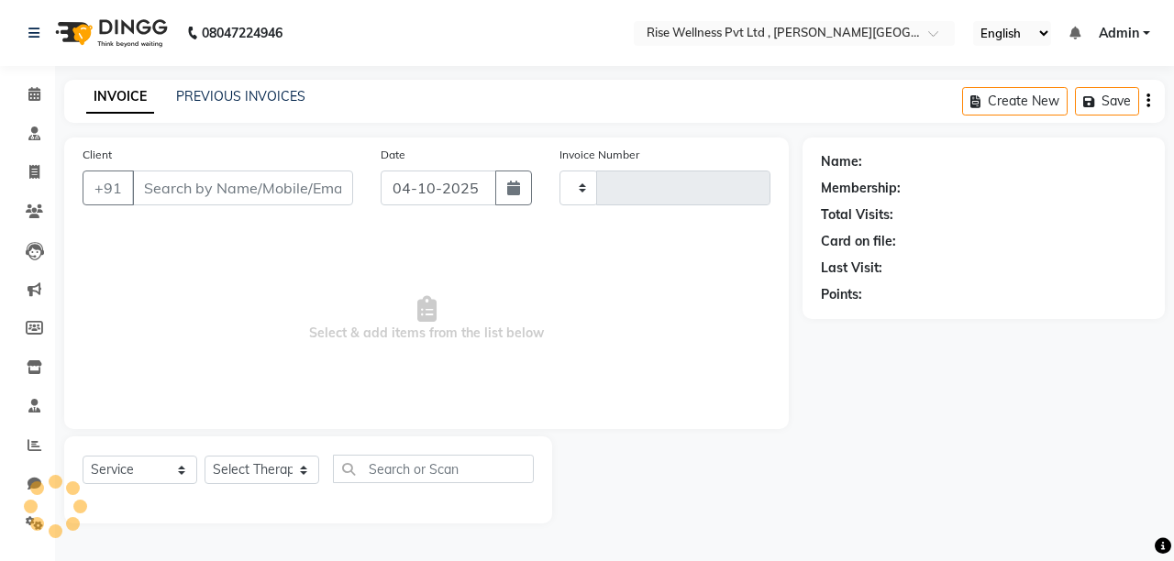
type input "1090"
select select "7497"
select select "V"
type input "8317611031"
select select "89087"
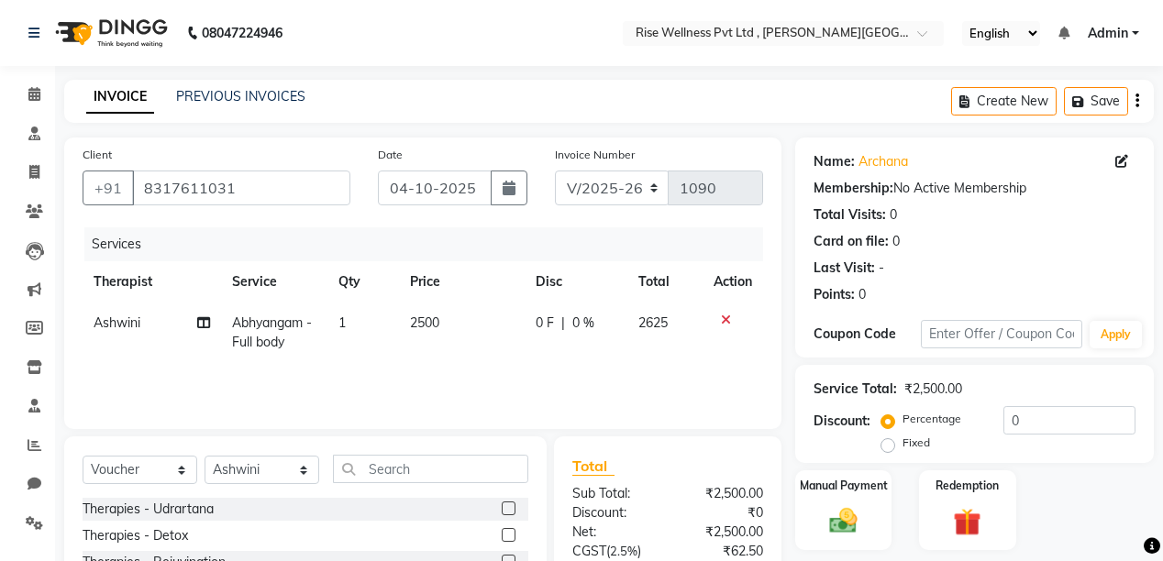
scroll to position [73, 0]
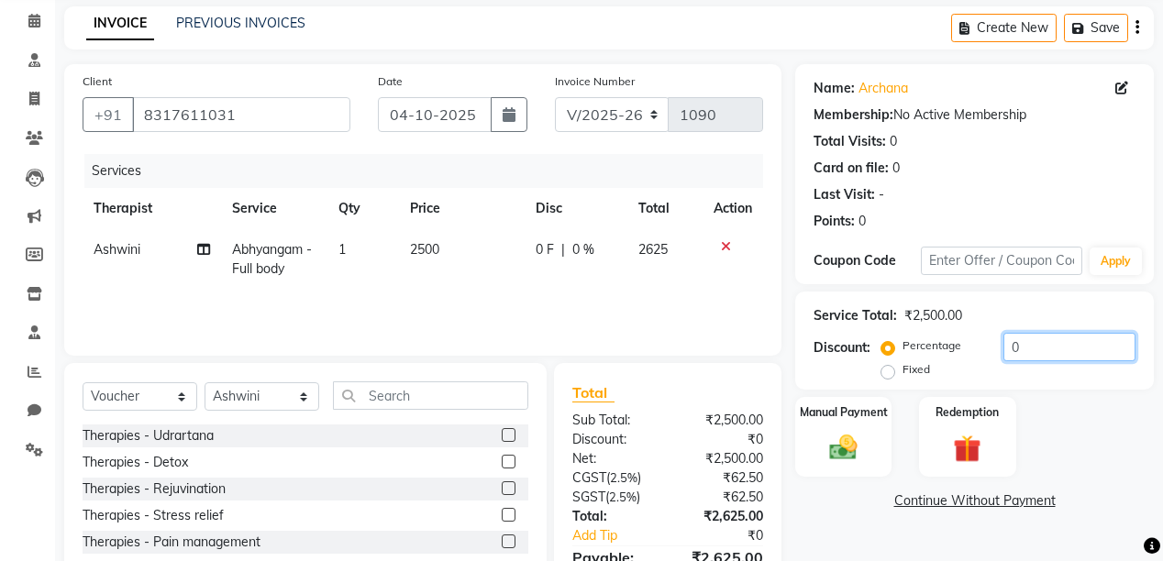
click at [1039, 347] on input "0" at bounding box center [1069, 347] width 132 height 28
type input "2"
type input "6"
type input "2"
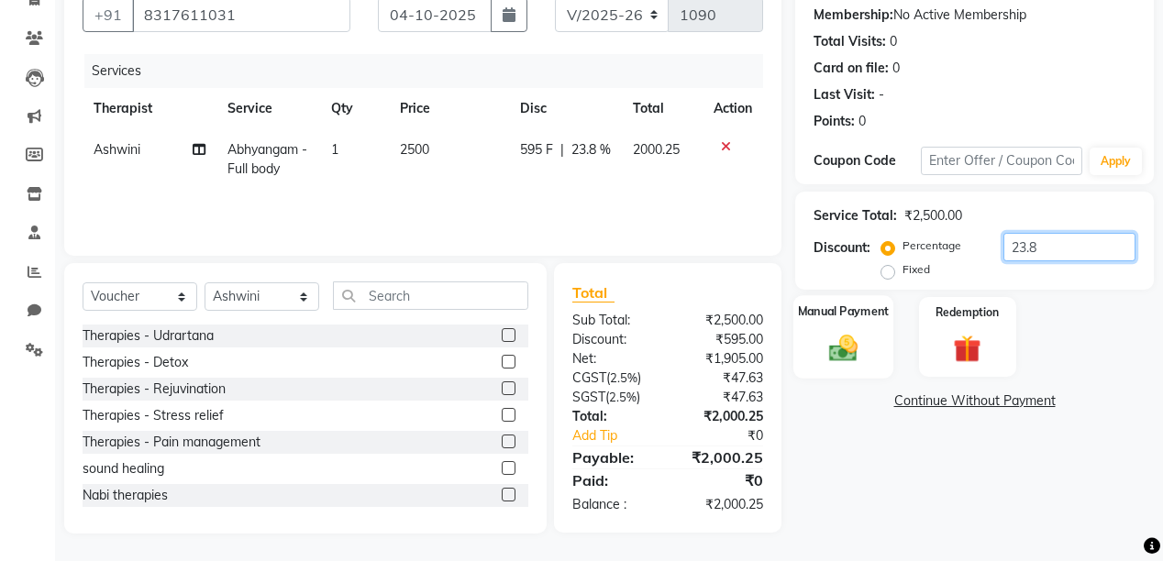
type input "23.8"
click at [826, 337] on img at bounding box center [843, 347] width 47 height 33
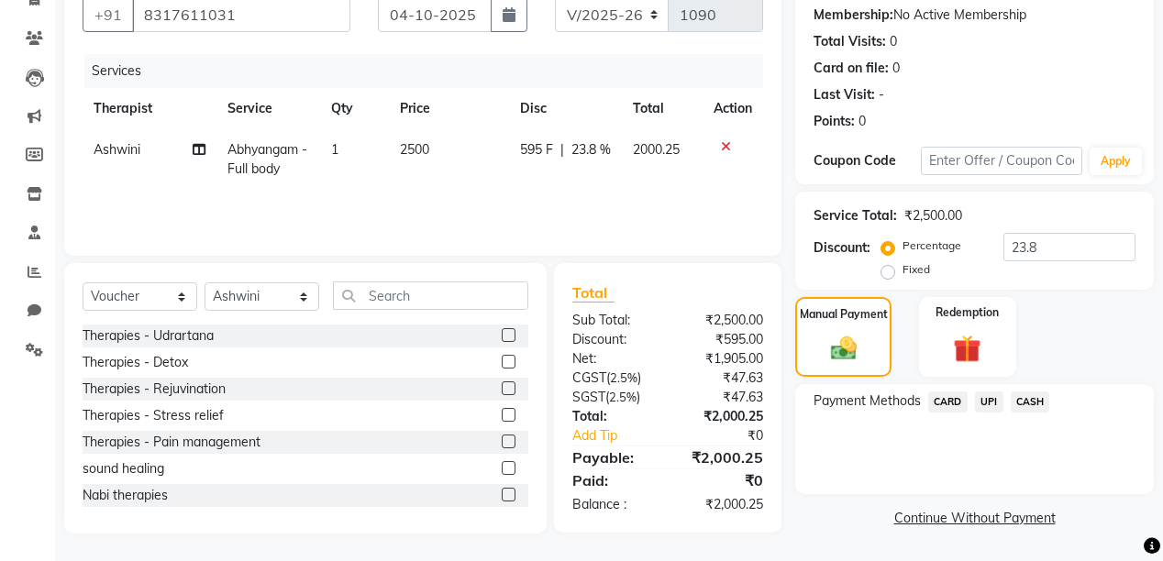
click at [951, 407] on span "CARD" at bounding box center [947, 401] width 39 height 21
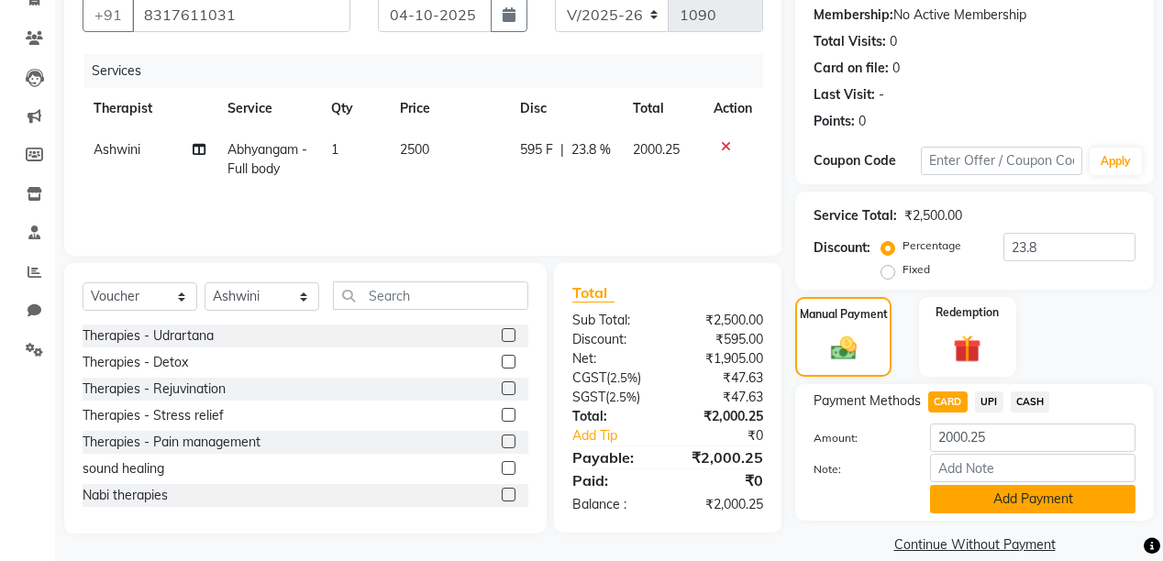
click at [1013, 500] on button "Add Payment" at bounding box center [1032, 499] width 205 height 28
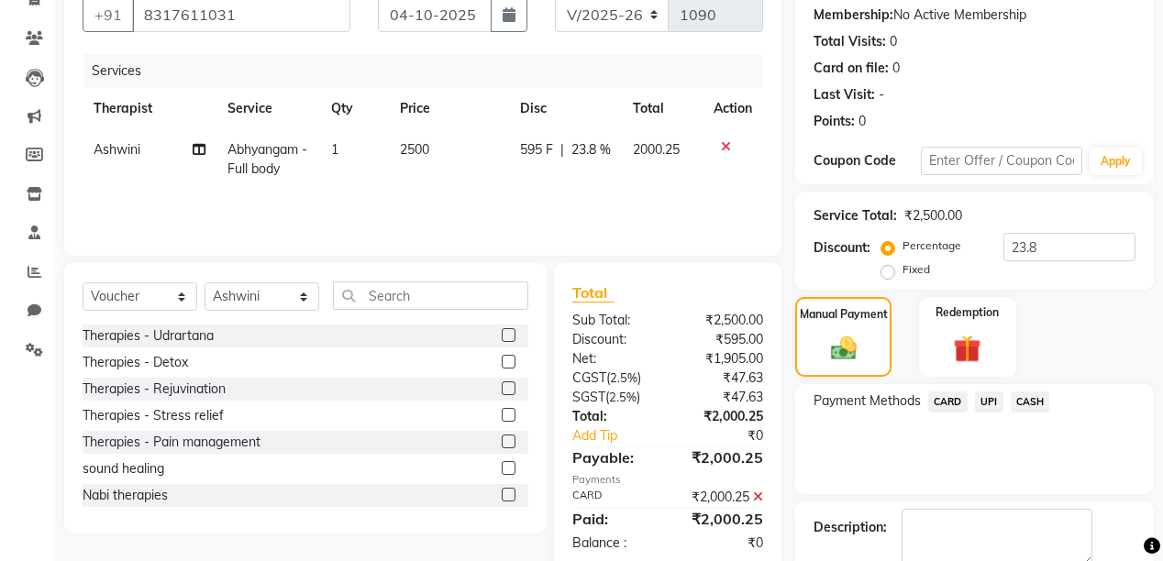
scroll to position [275, 0]
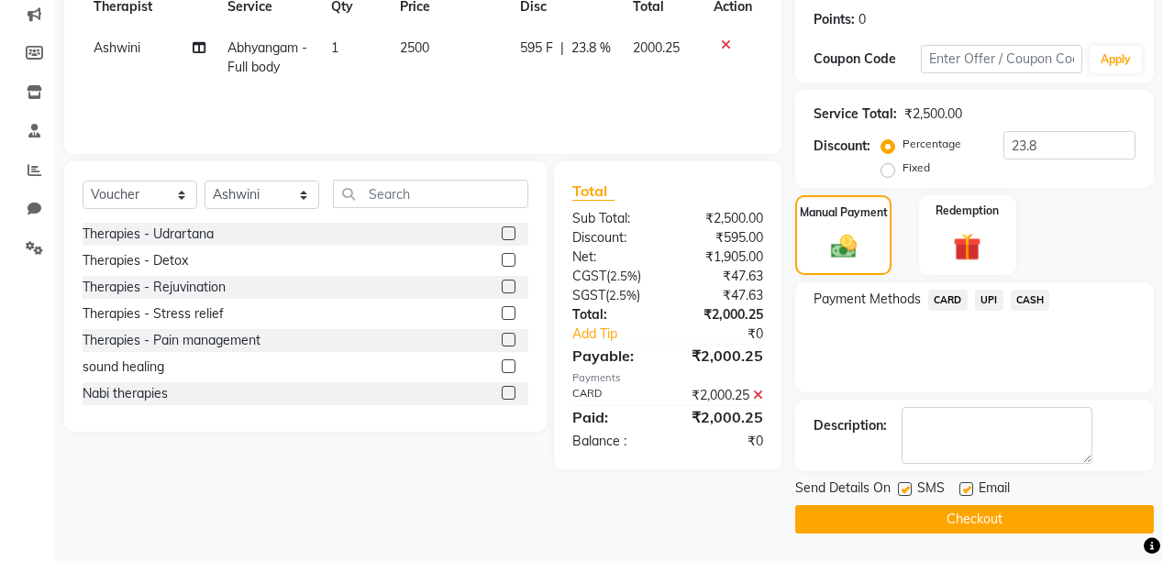
click at [1012, 511] on button "Checkout" at bounding box center [974, 519] width 358 height 28
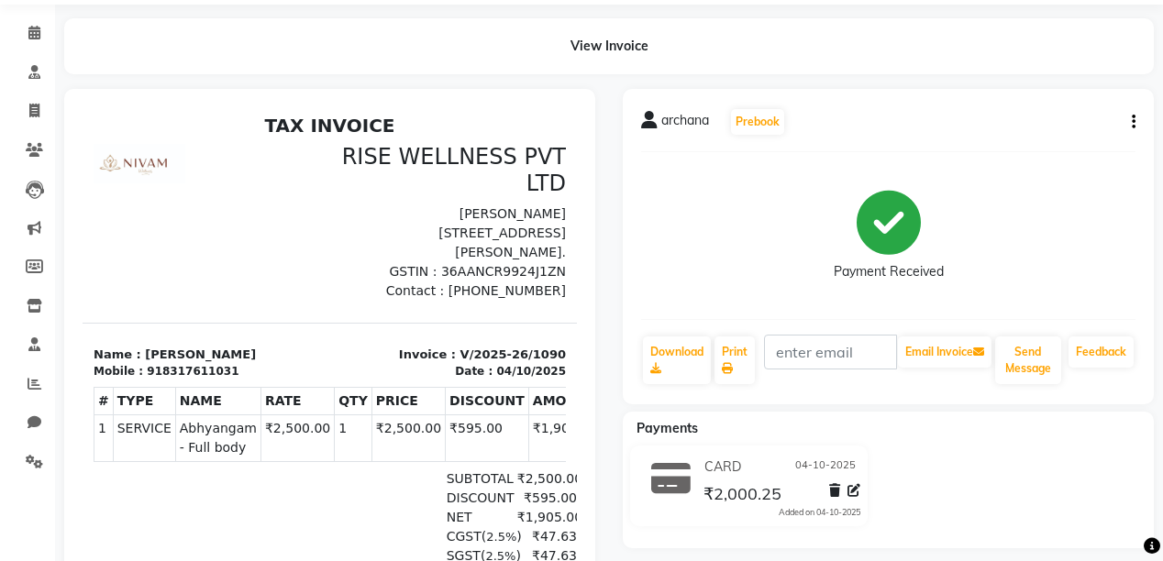
scroll to position [59, 0]
